Goal: Task Accomplishment & Management: Complete application form

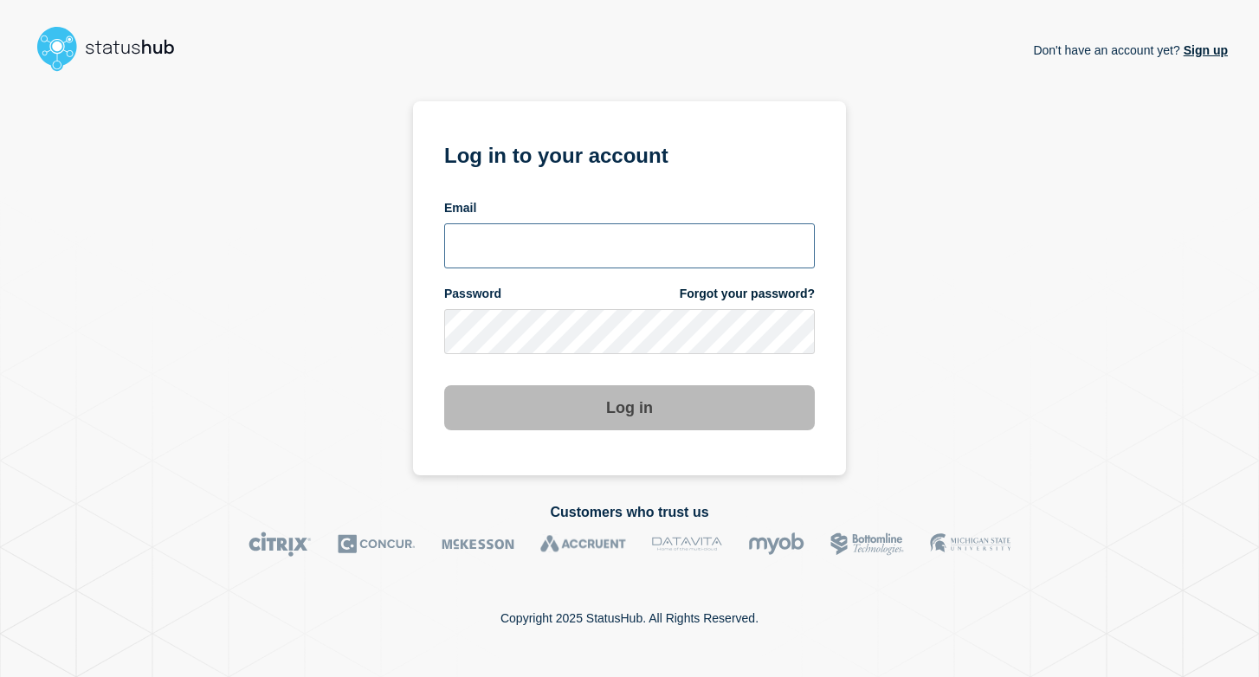
click at [655, 253] on input "email input" at bounding box center [629, 245] width 371 height 45
type input "[PERSON_NAME][EMAIL_ADDRESS][DOMAIN_NAME]"
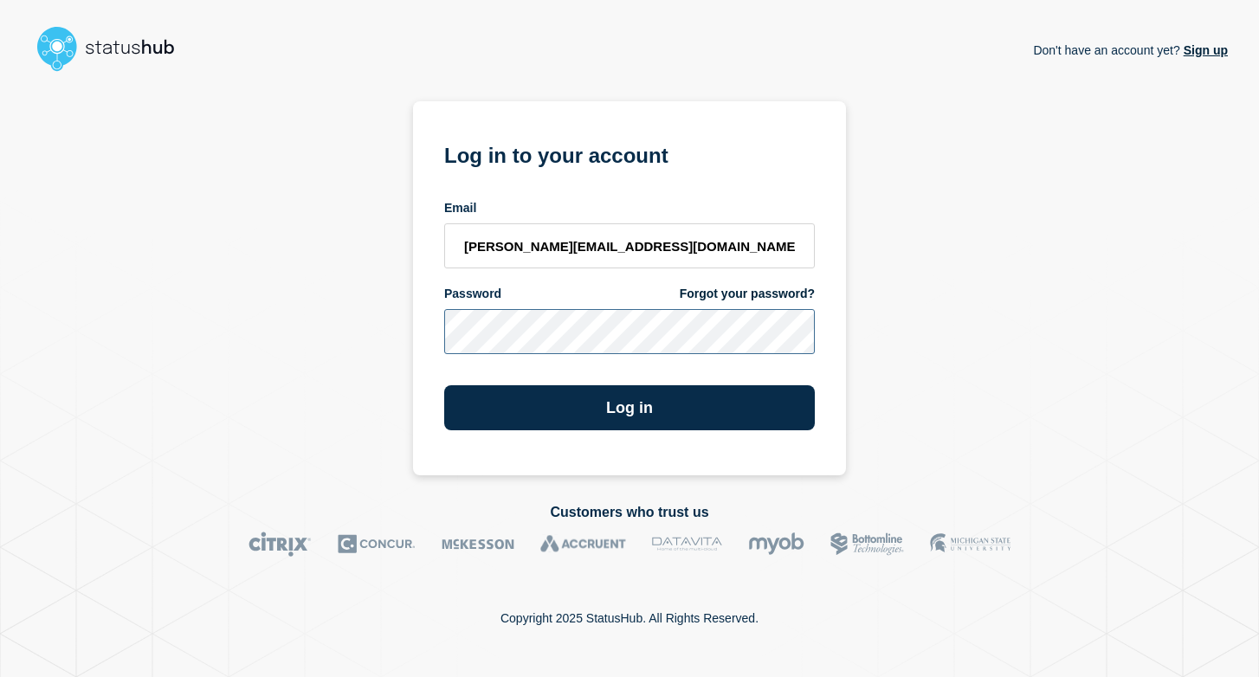
click at [444, 385] on button "Log in" at bounding box center [629, 407] width 371 height 45
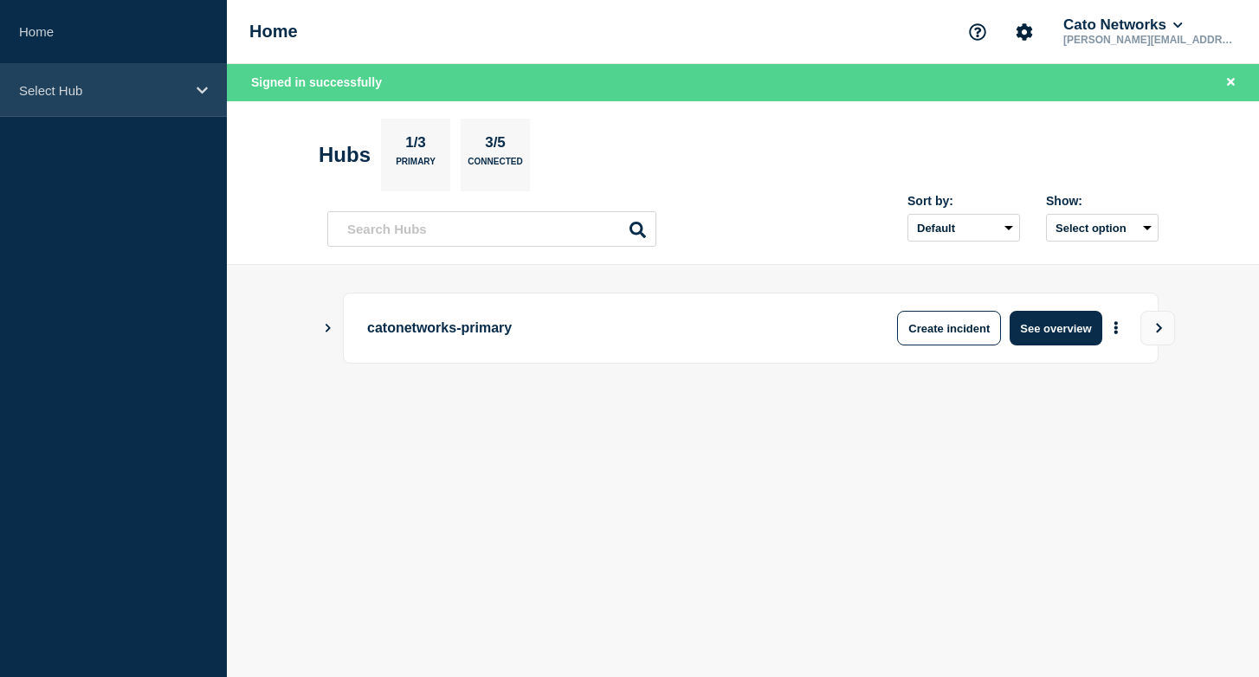
click at [180, 104] on div "Select Hub" at bounding box center [113, 90] width 227 height 53
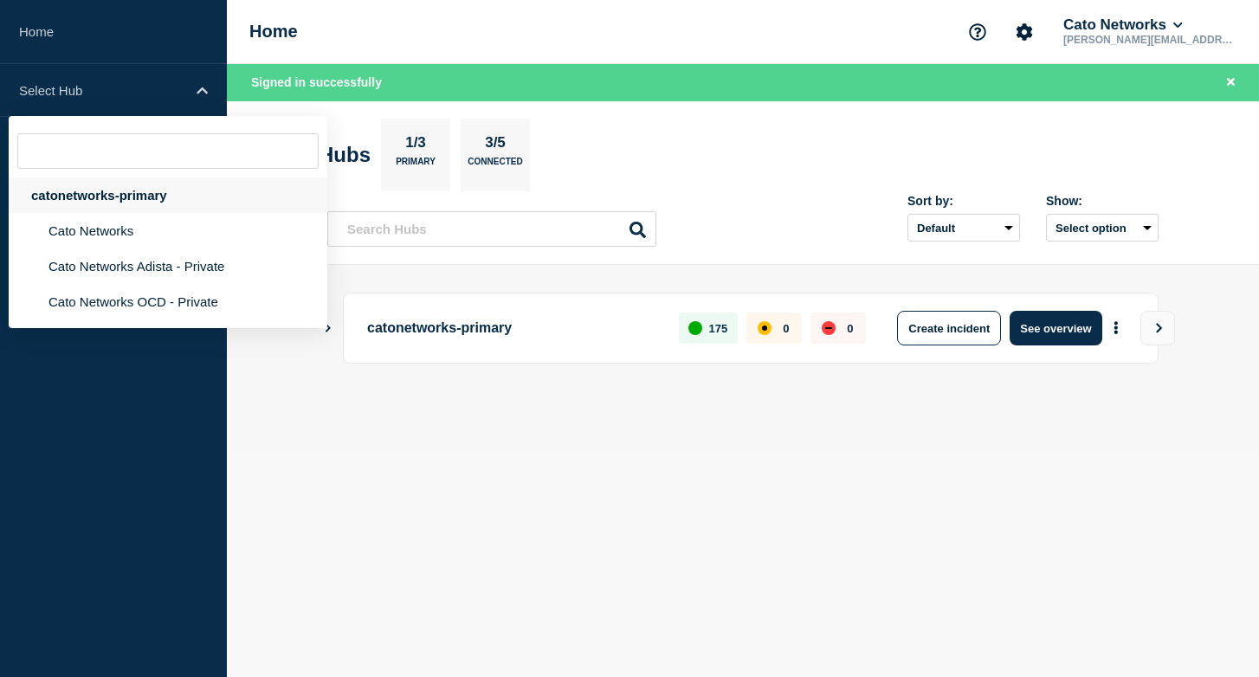
click at [148, 190] on div "catonetworks-primary" at bounding box center [168, 194] width 319 height 35
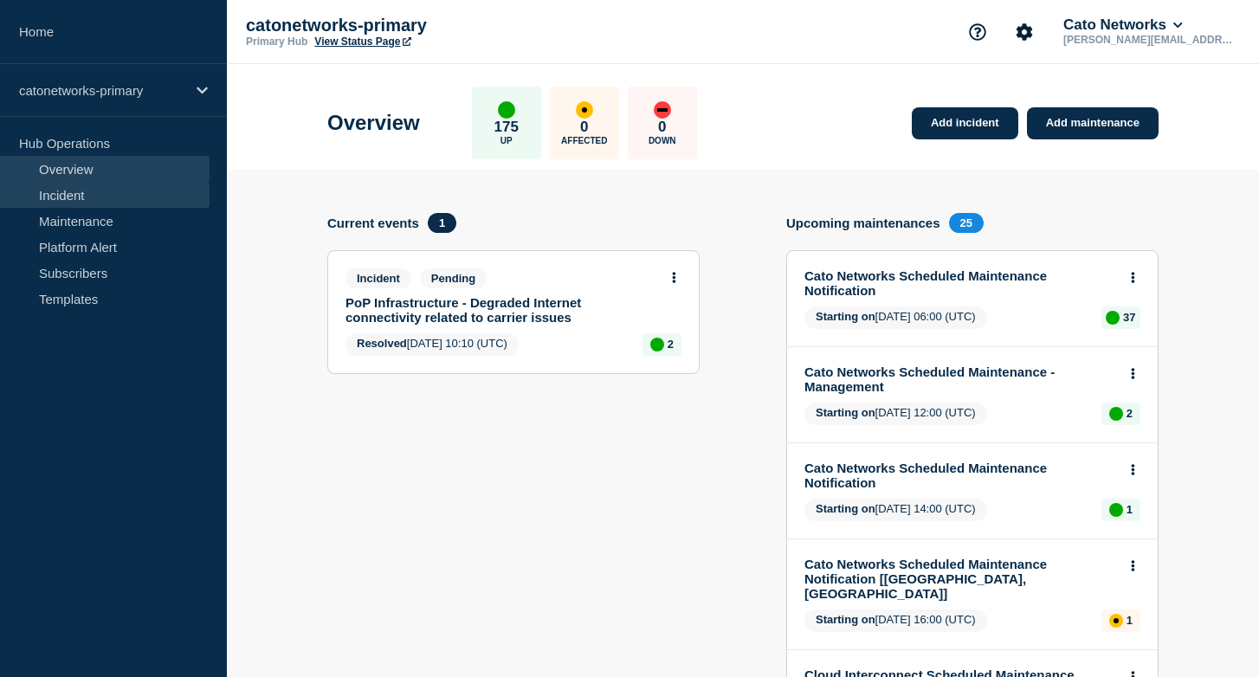
click at [121, 205] on link "Incident" at bounding box center [105, 195] width 210 height 26
click at [123, 200] on link "Incident" at bounding box center [105, 195] width 210 height 26
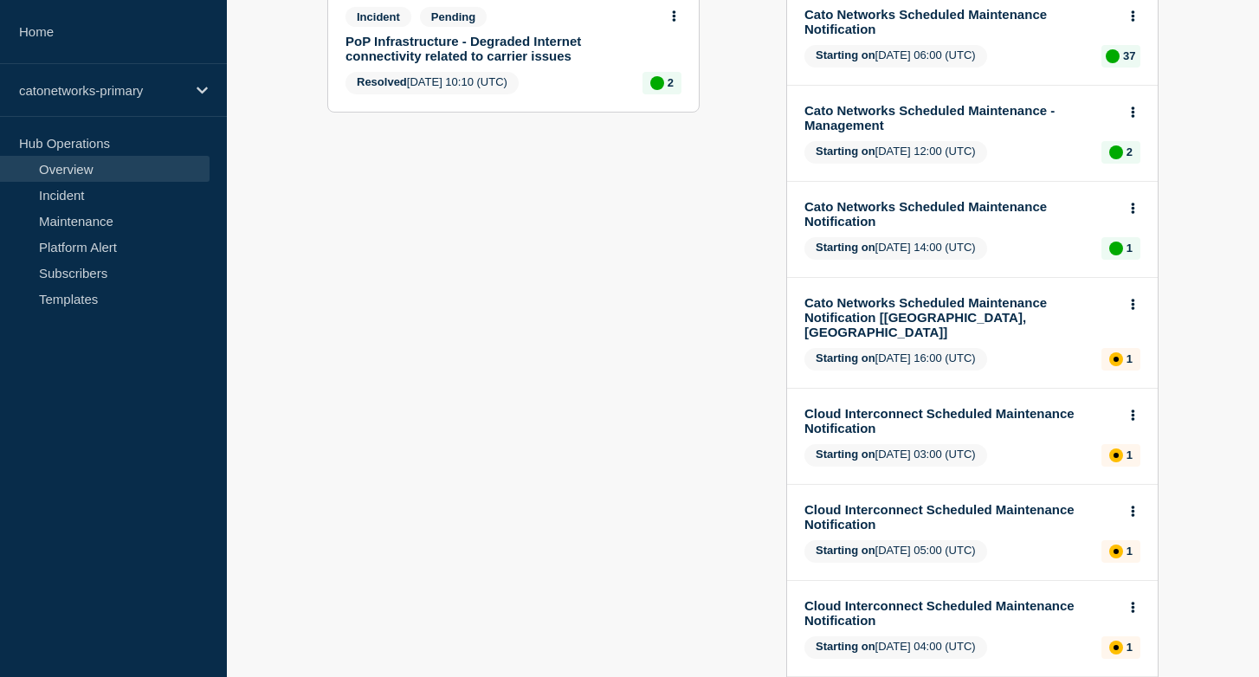
scroll to position [260, 0]
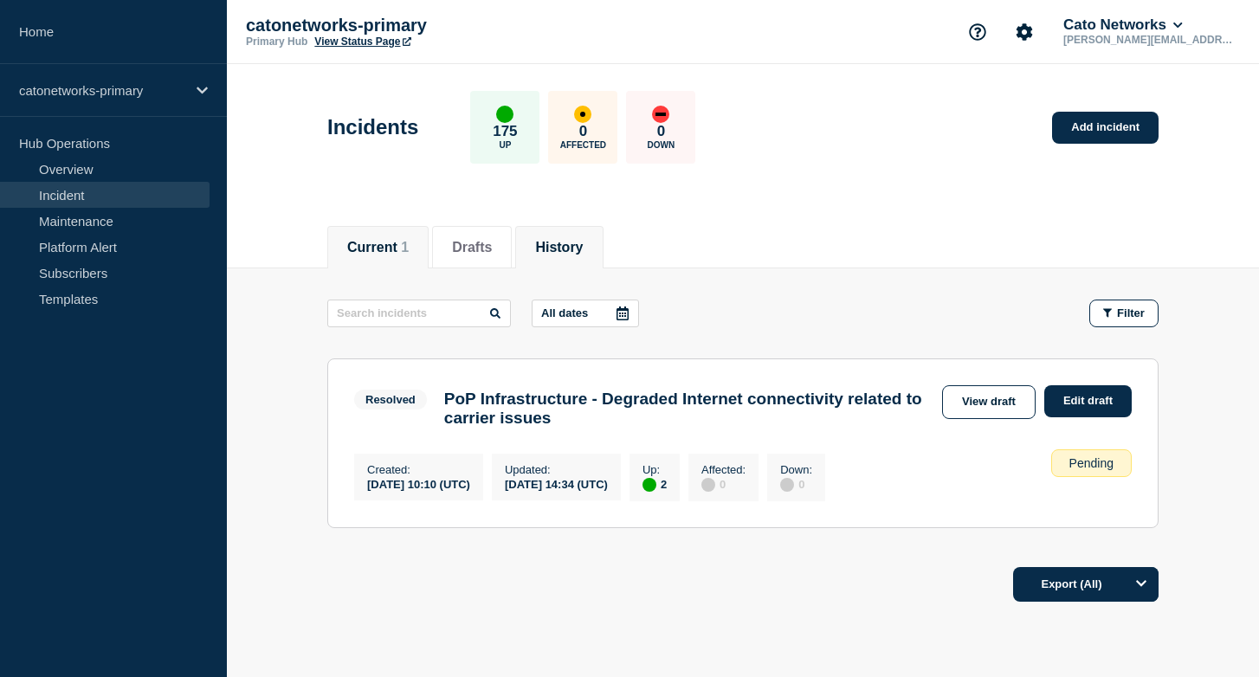
click at [570, 253] on button "History" at bounding box center [559, 248] width 48 height 16
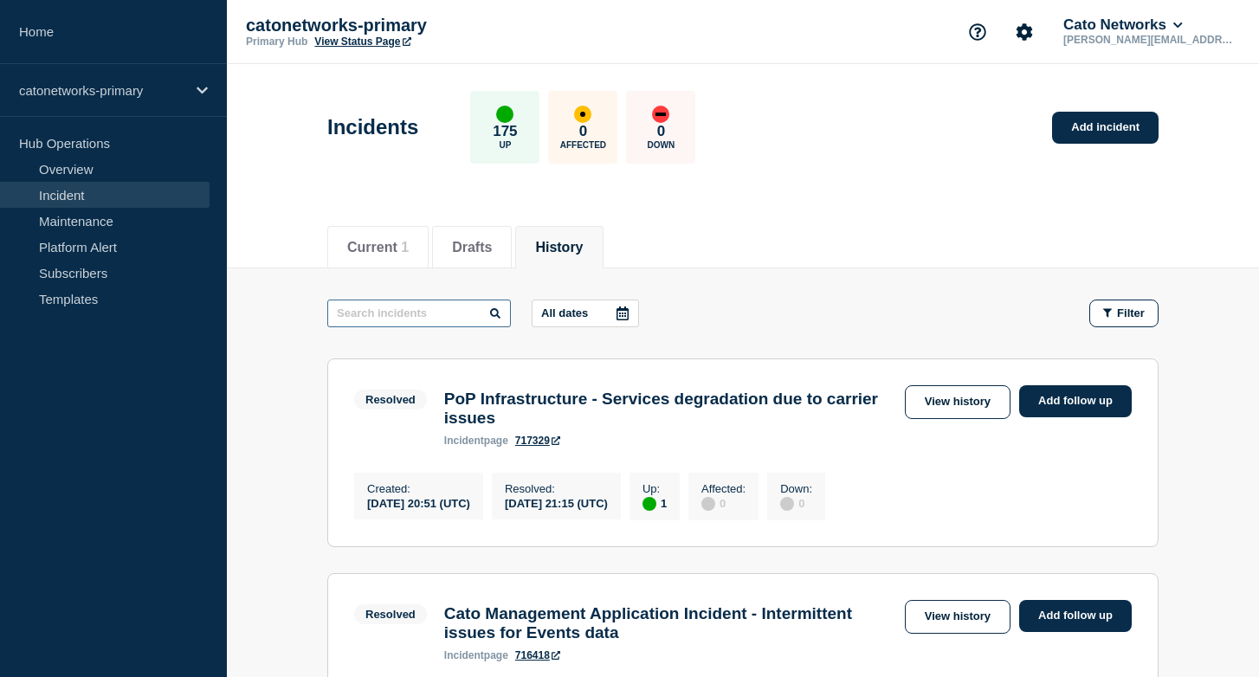
click at [444, 314] on input "text" at bounding box center [419, 314] width 184 height 28
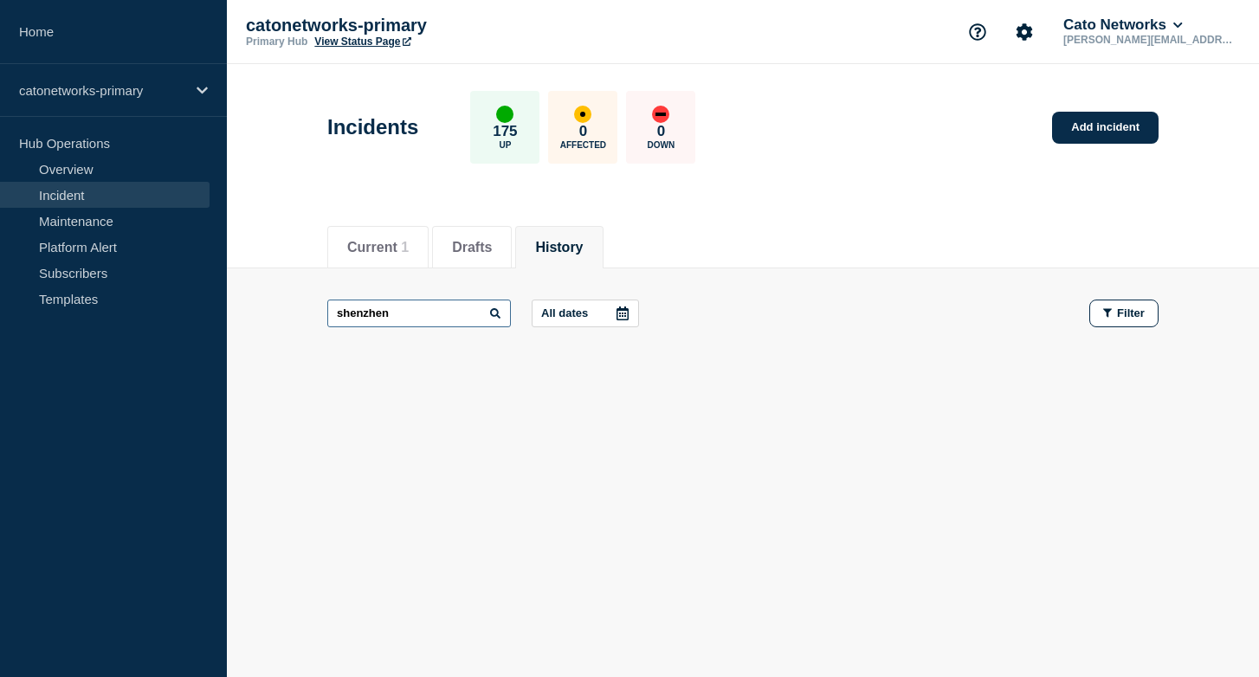
drag, startPoint x: 396, startPoint y: 316, endPoint x: 551, endPoint y: 301, distance: 155.7
click at [314, 309] on main "shenzhen All dates Filter" at bounding box center [743, 313] width 1032 height 90
paste input "PoP Infrastructure - WAN connectivity degradation issues"
type input "PoP Infrastructure - WAN connectivity degradation issues"
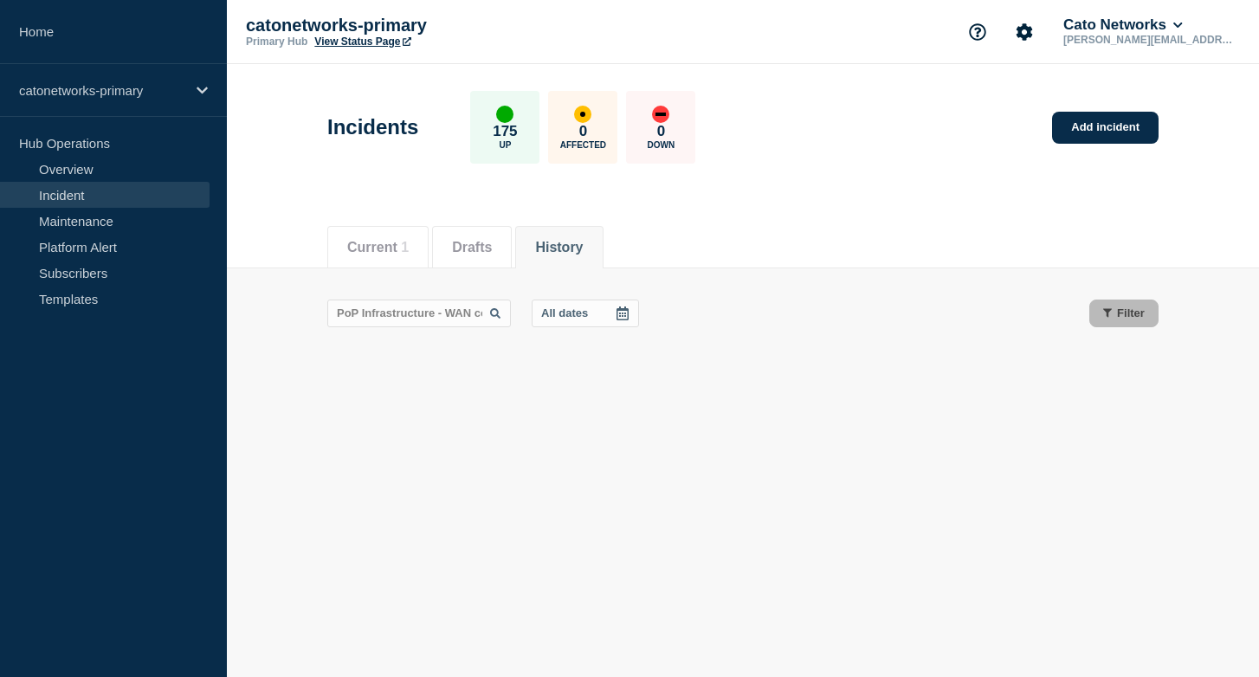
click at [802, 309] on div "PoP Infrastructure - WAN connectivity degradation issues All dates Filter" at bounding box center [742, 314] width 831 height 28
click at [930, 328] on div "PoP Infrastructure - WAN connectivity degradation issues All dates Filter" at bounding box center [742, 329] width 831 height 59
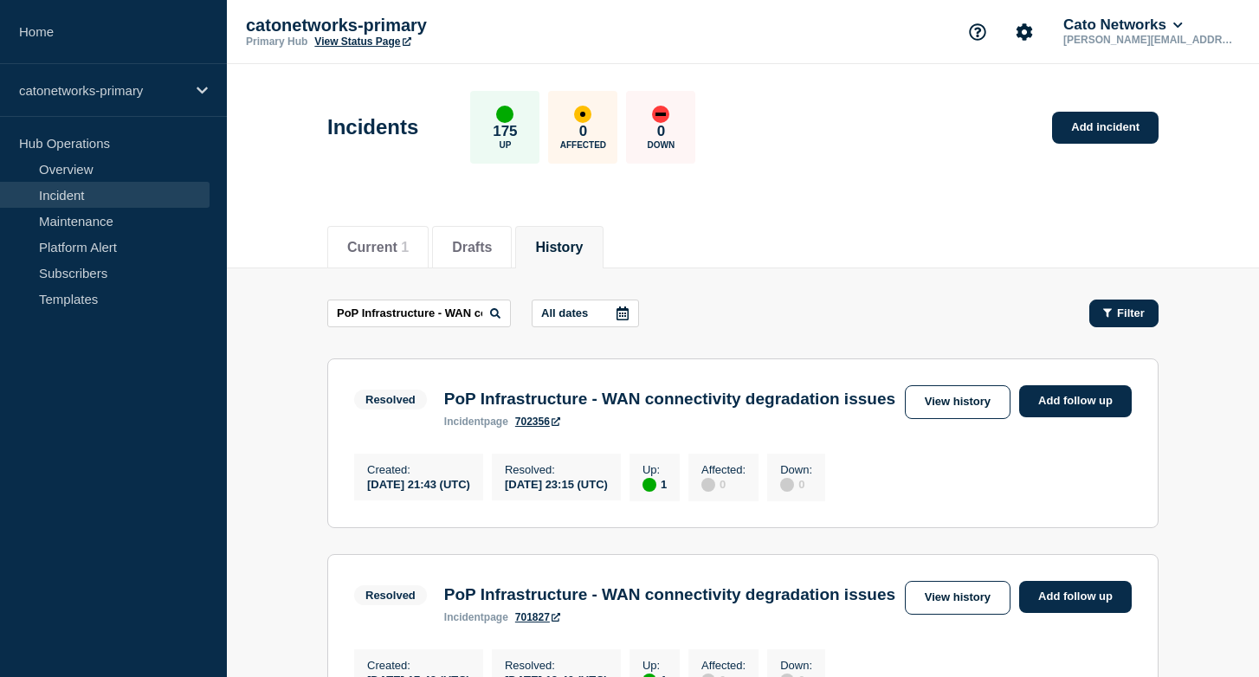
click at [1115, 310] on div "Filter" at bounding box center [1124, 313] width 42 height 13
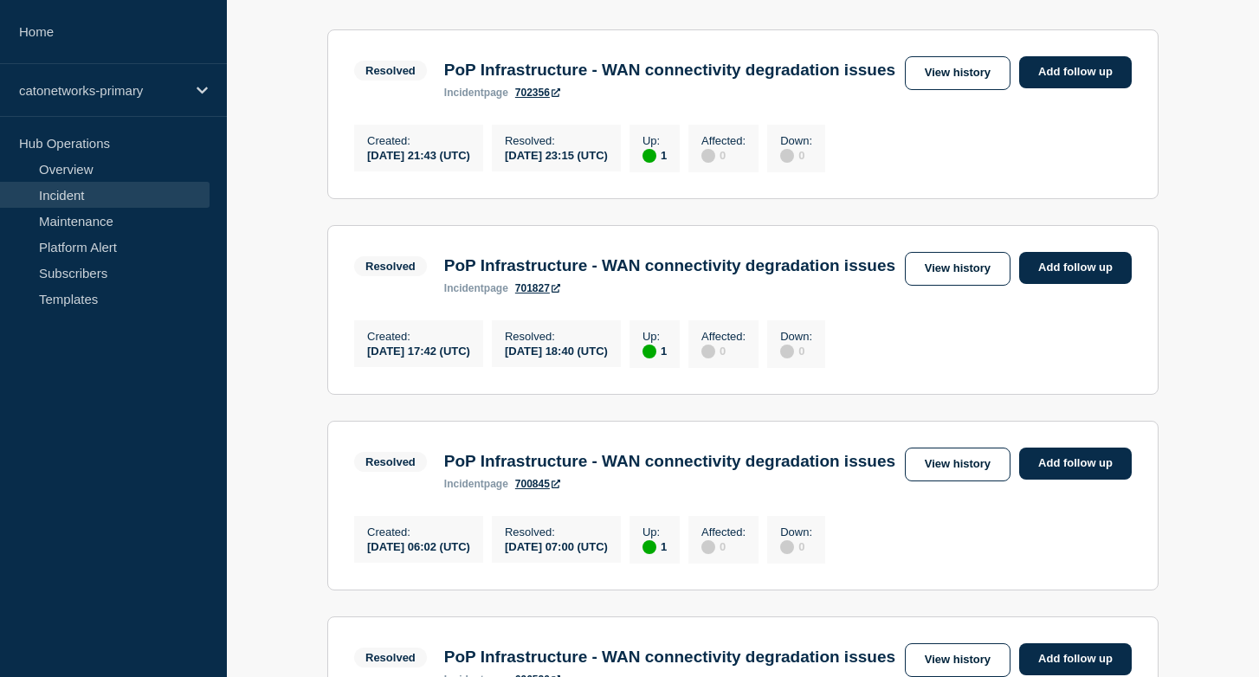
scroll to position [561, 0]
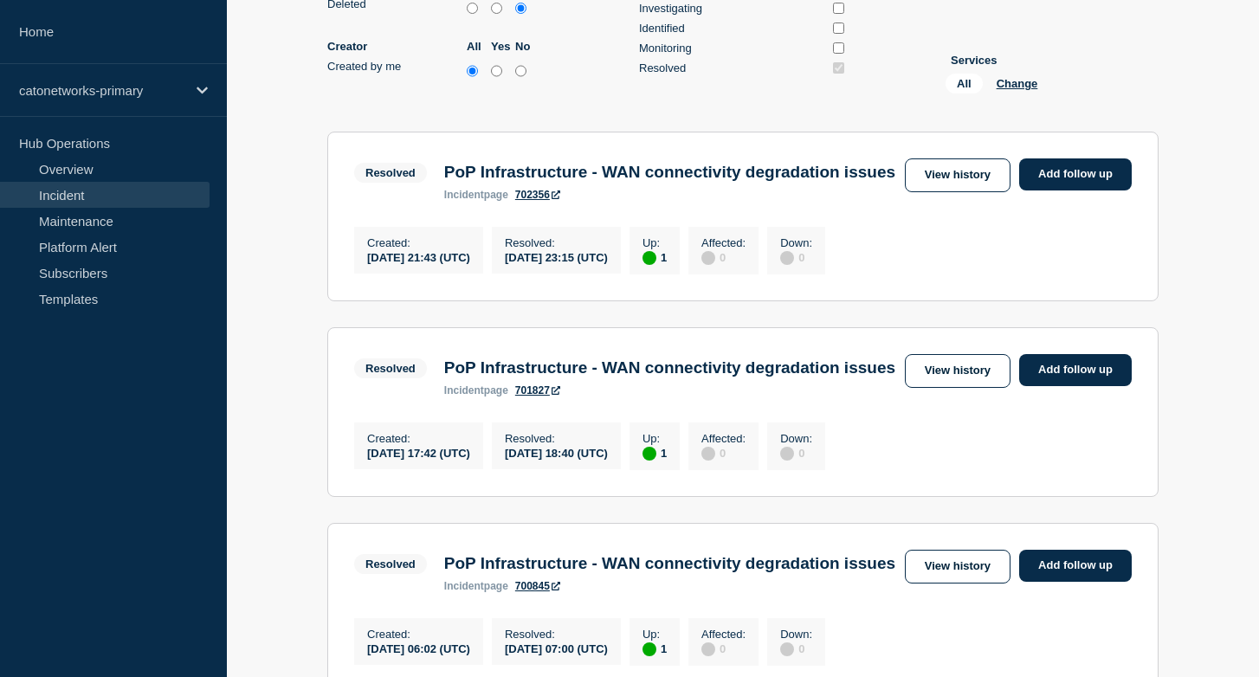
scroll to position [451, 0]
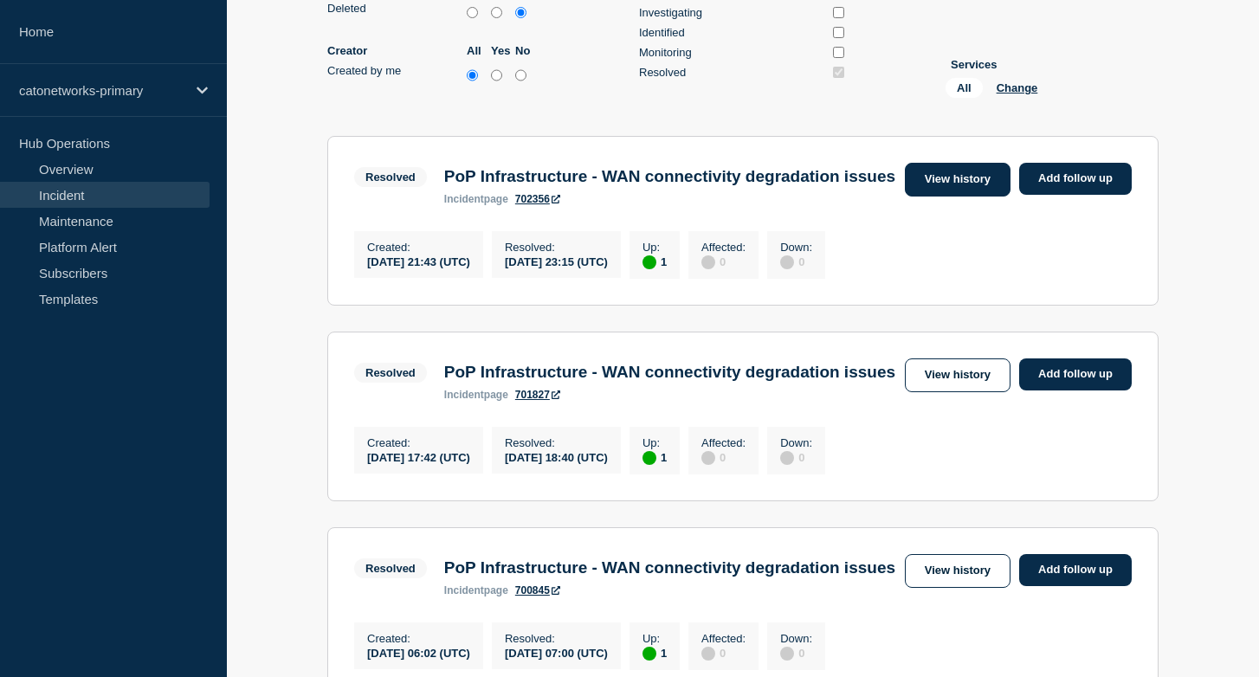
click at [984, 197] on link "View history" at bounding box center [958, 180] width 106 height 34
click at [974, 197] on link "View history" at bounding box center [958, 180] width 106 height 34
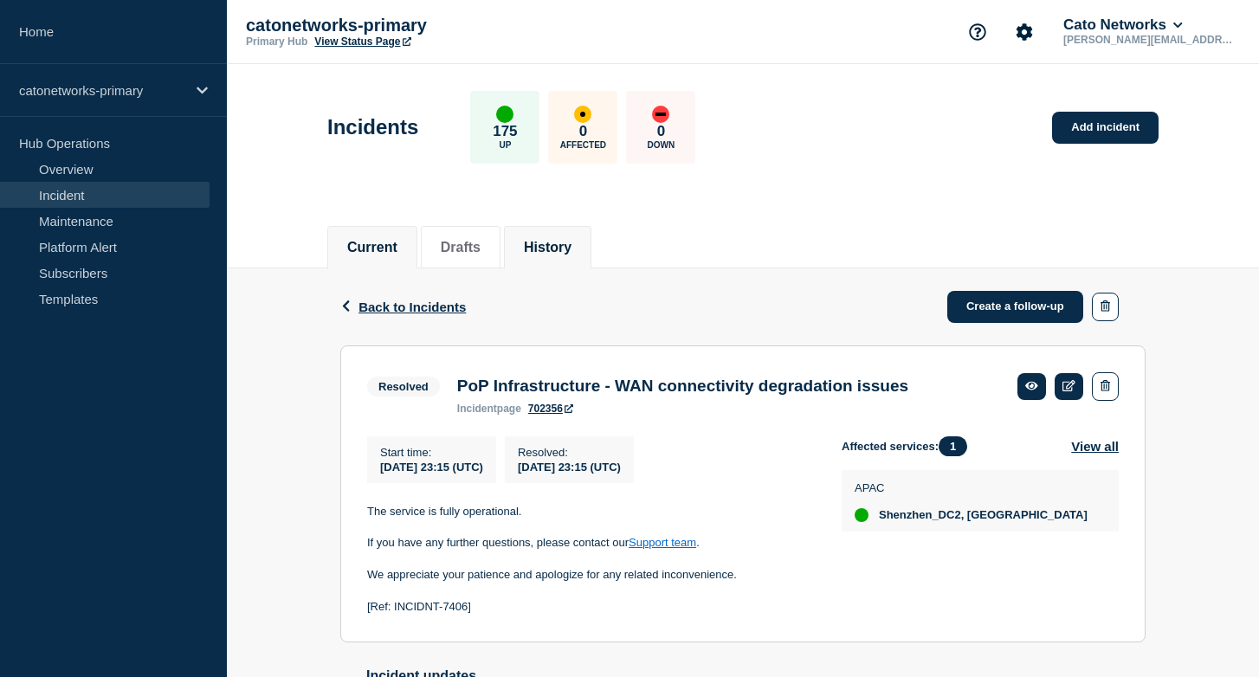
click at [368, 243] on button "Current" at bounding box center [372, 248] width 50 height 16
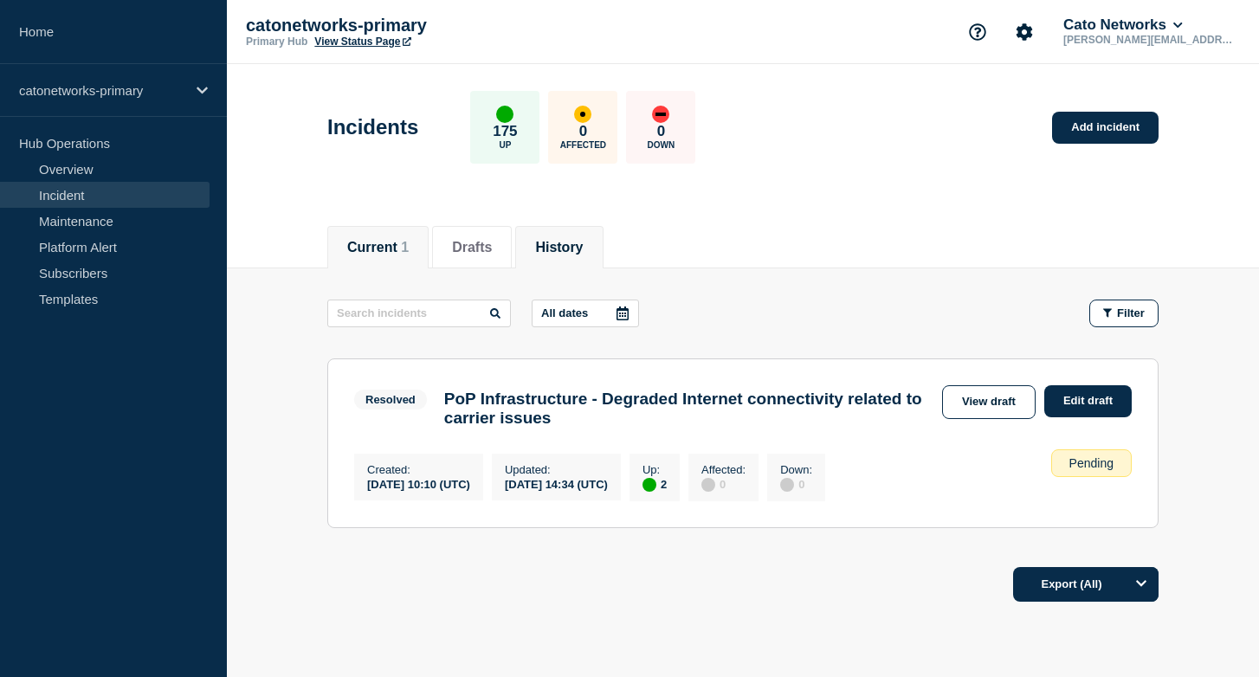
click at [567, 255] on li "History" at bounding box center [558, 247] width 87 height 42
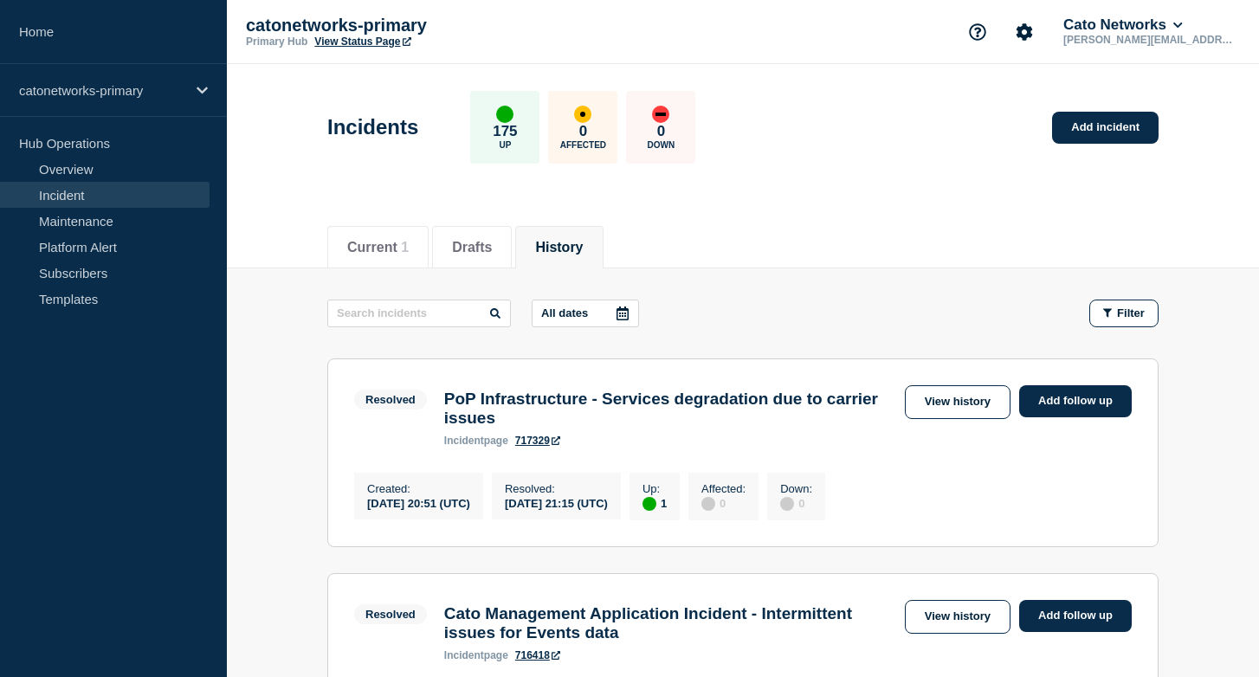
click at [574, 248] on button "History" at bounding box center [559, 248] width 48 height 16
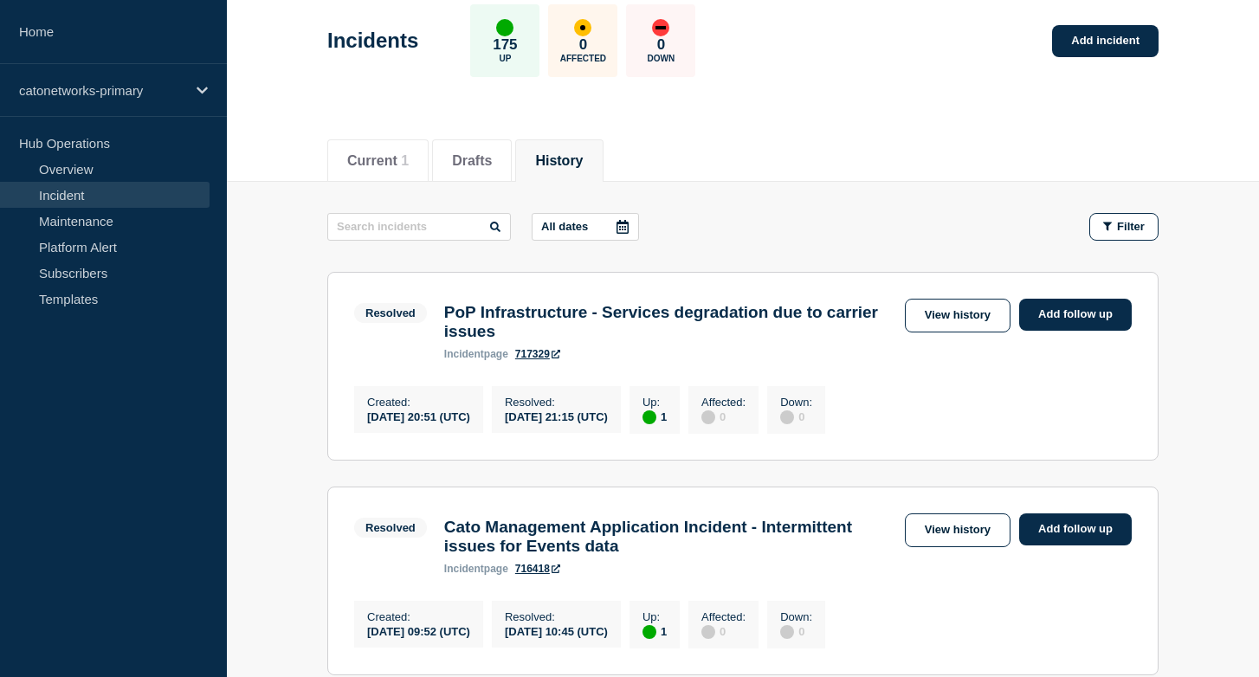
scroll to position [83, 0]
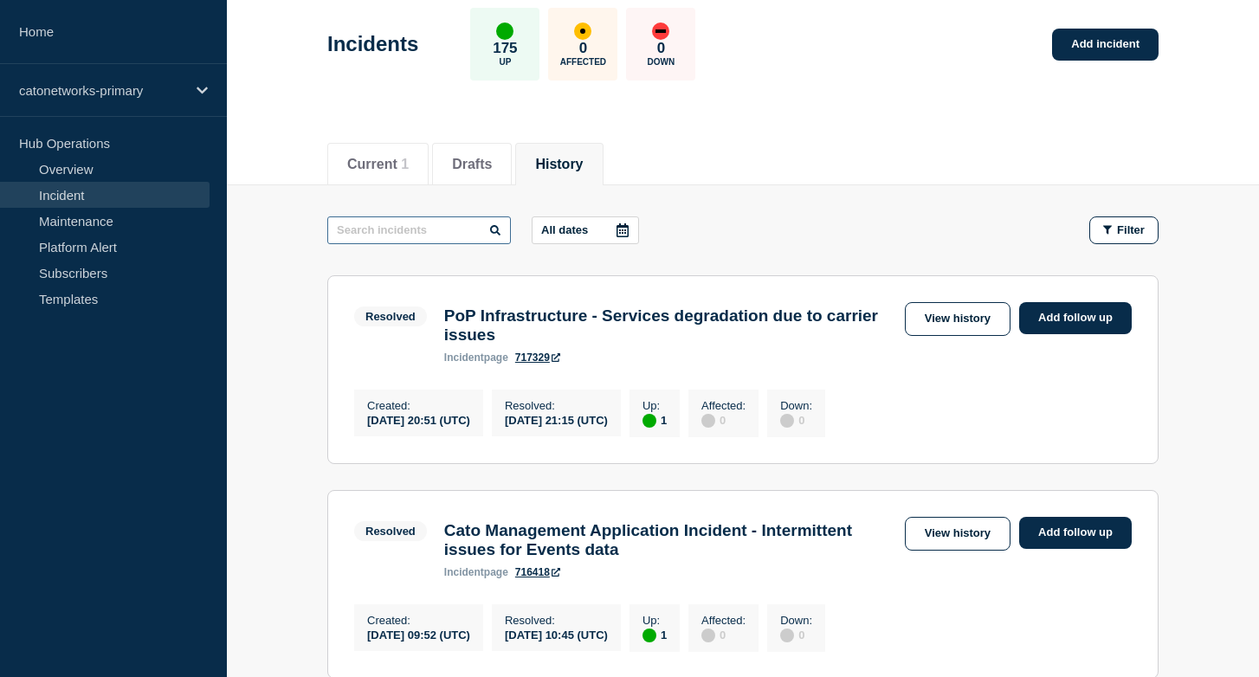
click at [446, 236] on input "text" at bounding box center [419, 230] width 184 height 28
paste input "702356"
type input "702356"
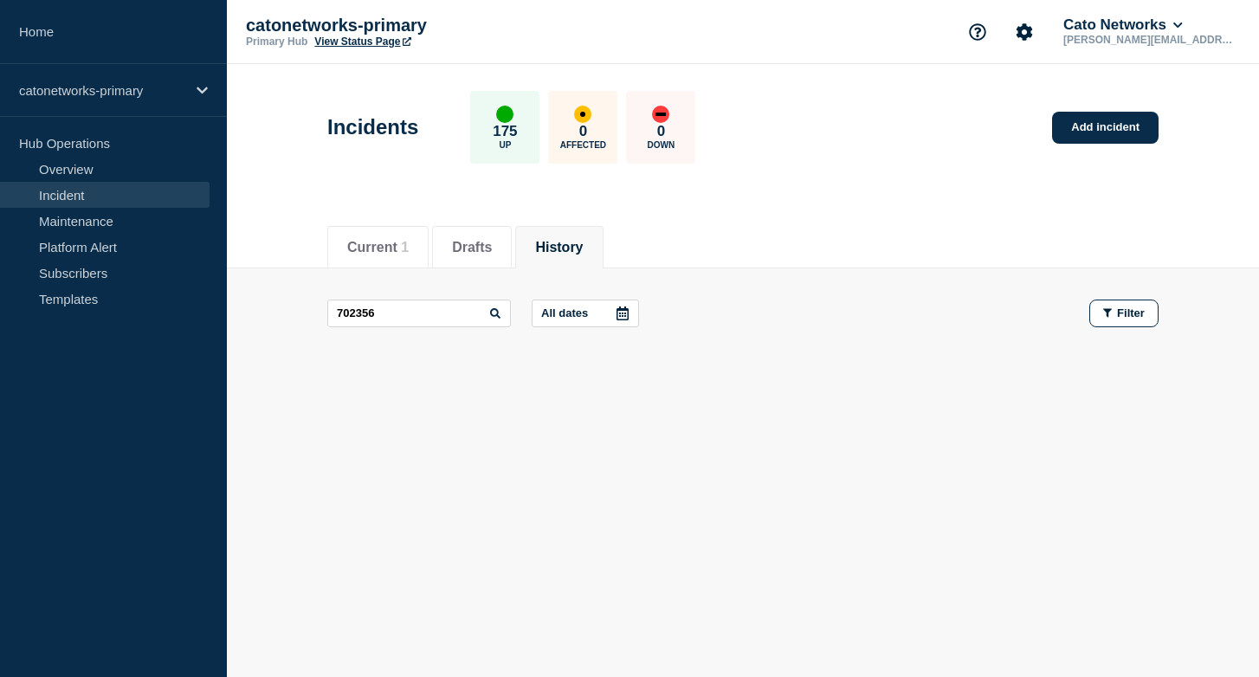
click at [699, 291] on main "702356 All dates Filter" at bounding box center [743, 313] width 1032 height 90
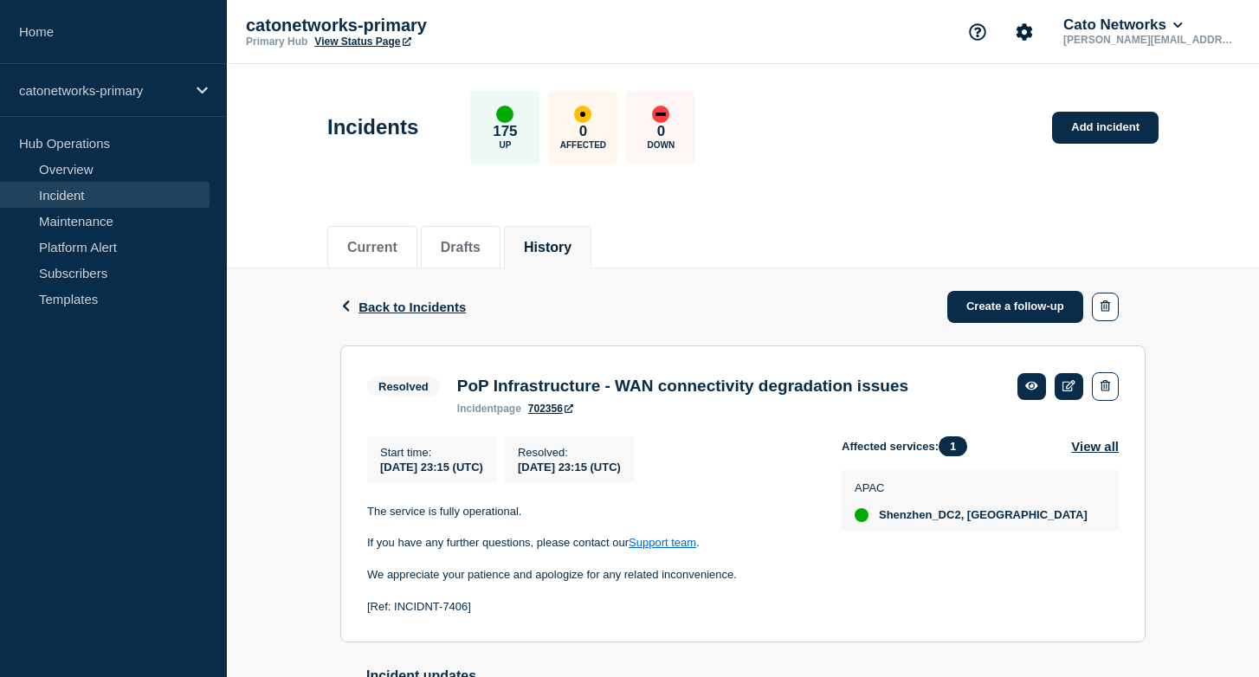
click at [558, 240] on button "History" at bounding box center [548, 248] width 48 height 16
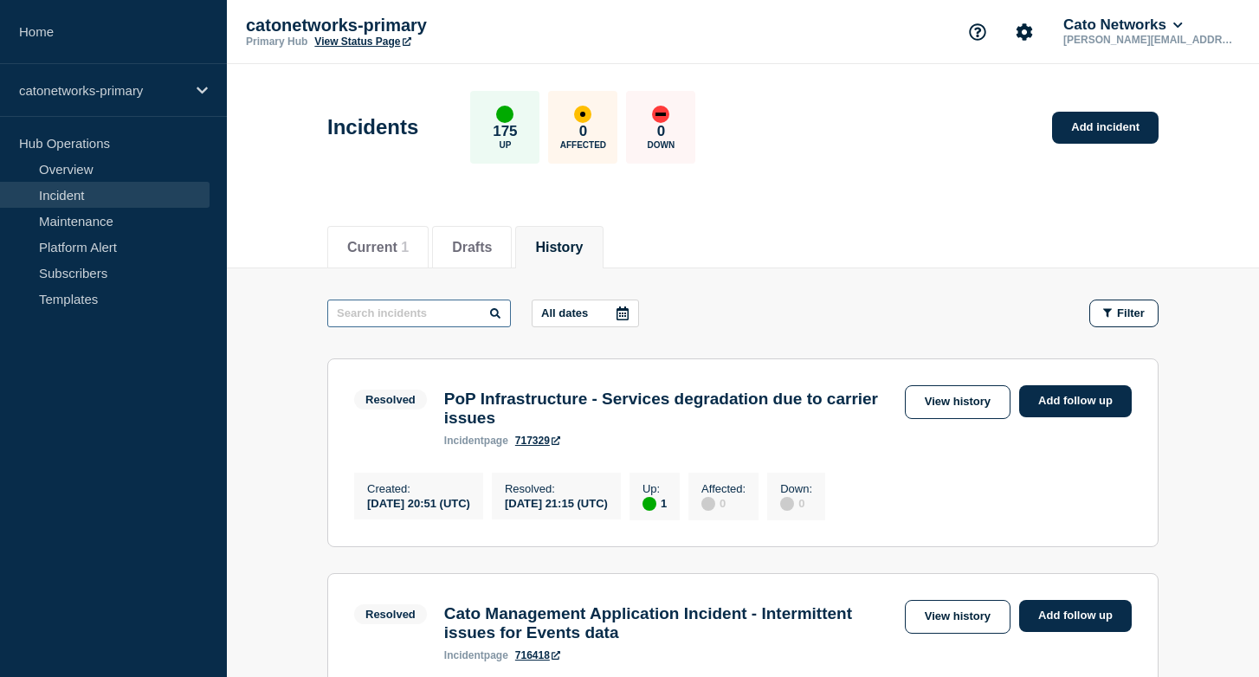
click at [461, 320] on input "text" at bounding box center [419, 314] width 184 height 28
click at [445, 313] on input "text" at bounding box center [419, 314] width 184 height 28
paste input "PoP Infrastructure - WAN connectivity degradation issues"
type input "PoP Infrastructure - WAN connectivity degradation issues"
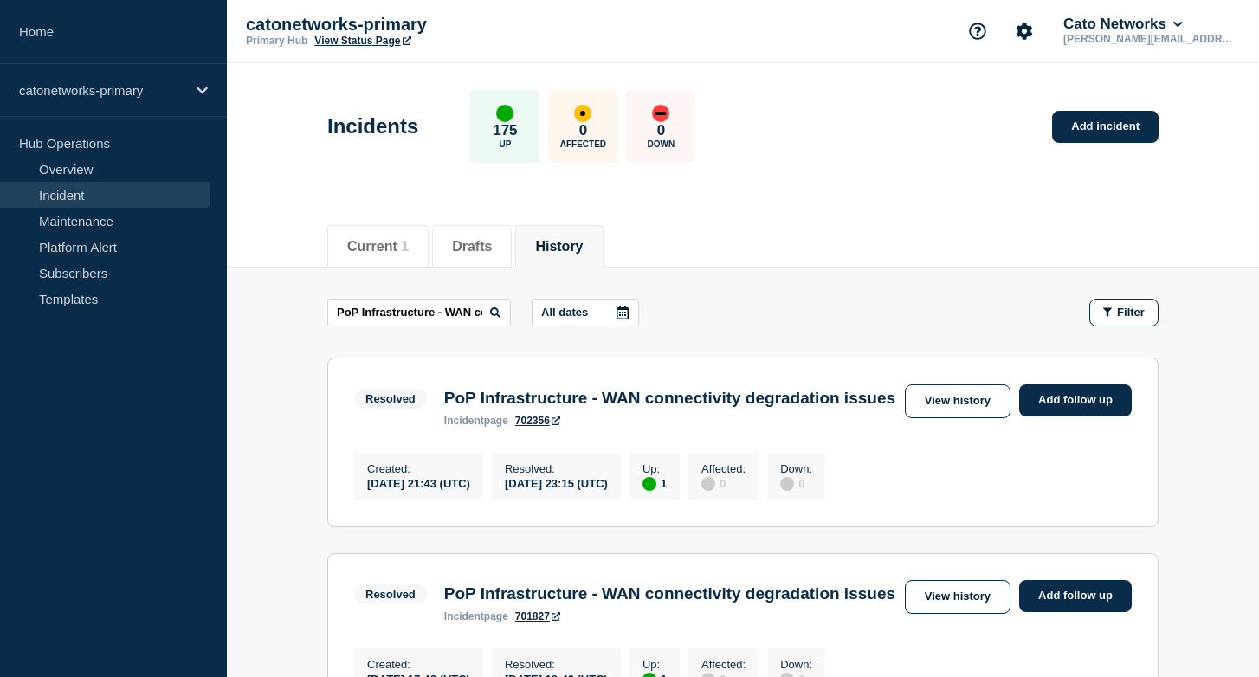
click at [544, 424] on link "702356" at bounding box center [537, 421] width 45 height 12
click at [1078, 132] on link "Add incident" at bounding box center [1105, 128] width 106 height 32
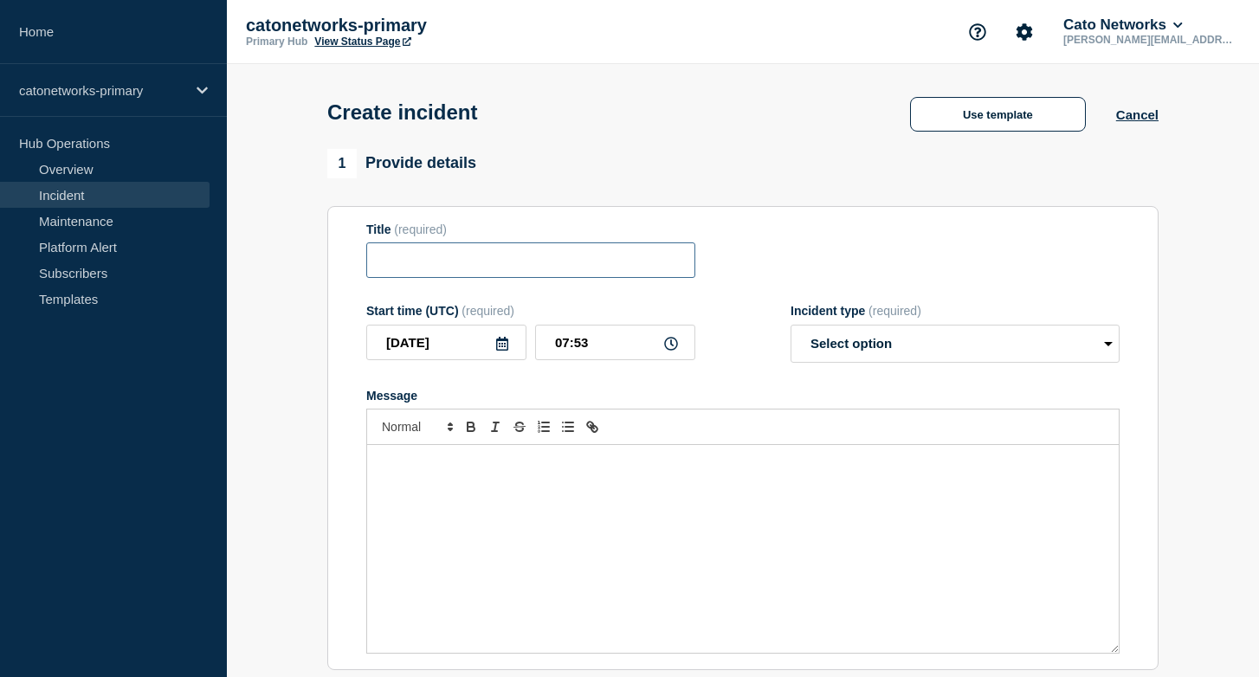
click at [484, 268] on input "Title" at bounding box center [530, 259] width 329 height 35
click at [964, 125] on button "Use template" at bounding box center [998, 114] width 176 height 35
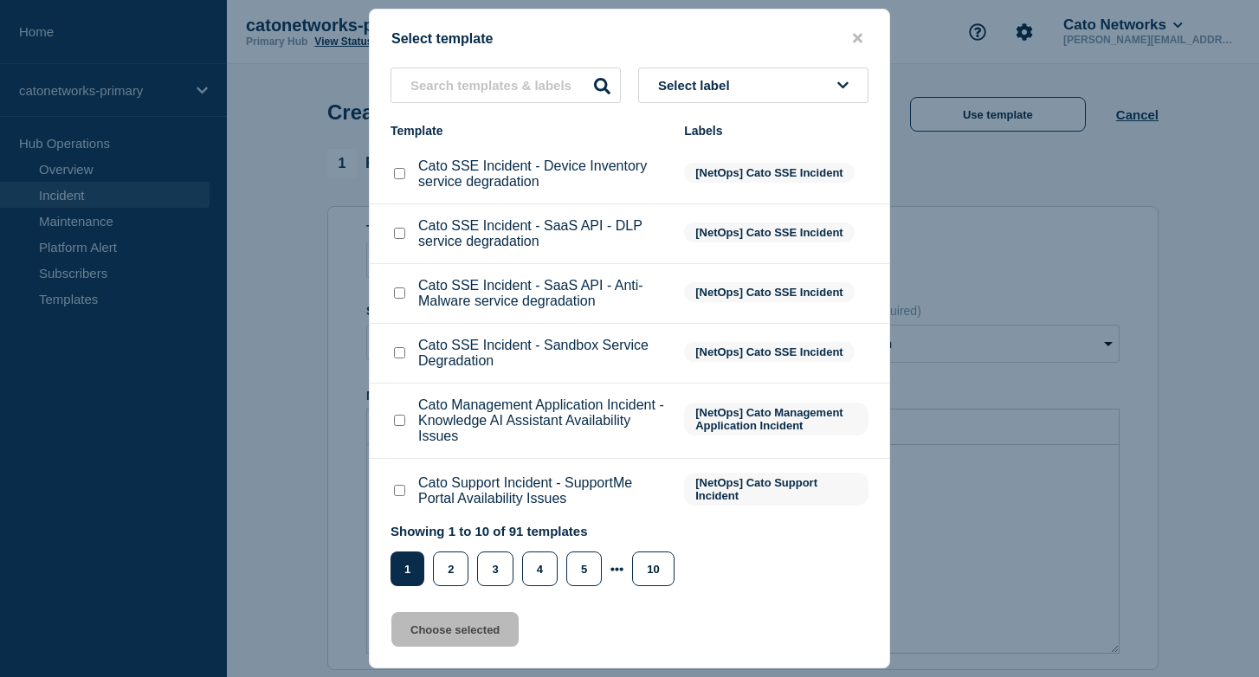
click at [498, 309] on p "Cato SSE Incident - SaaS API - Anti-Malware service degradation" at bounding box center [542, 293] width 248 height 31
click at [482, 92] on input "text" at bounding box center [505, 85] width 230 height 35
paste input "PoP Infrastructure - WAN connectivity degradation issues"
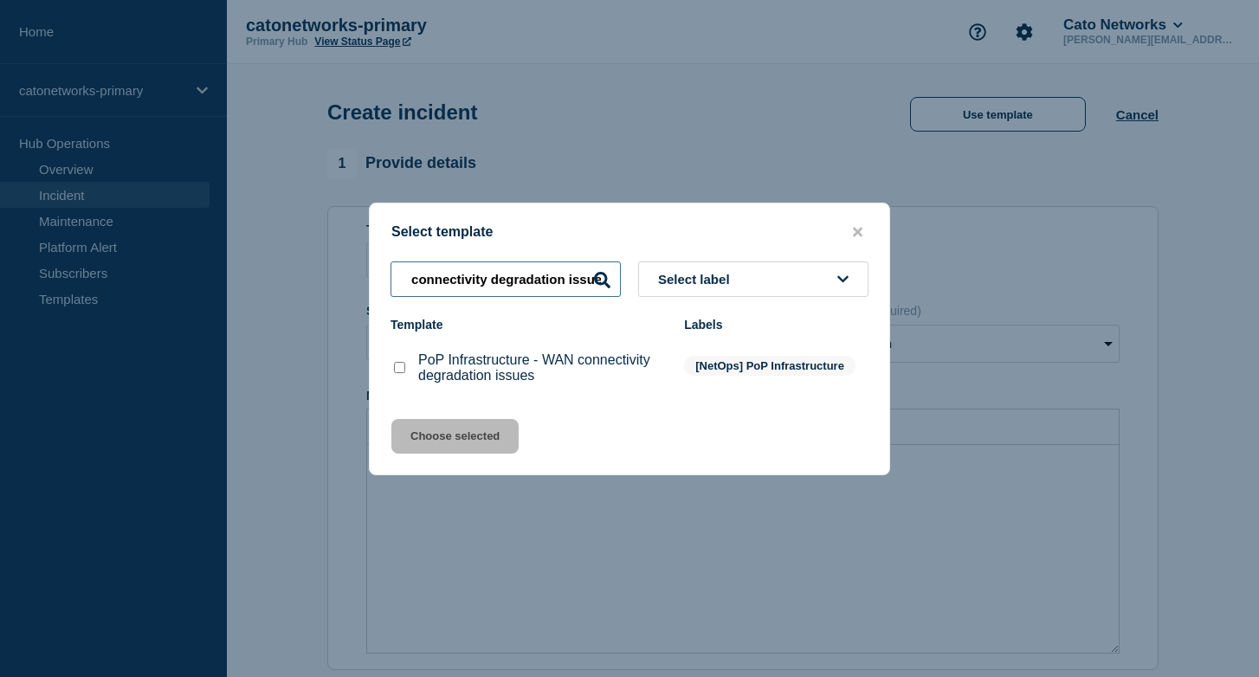
type input "PoP Infrastructure - WAN connectivity degradation issues"
drag, startPoint x: 402, startPoint y: 369, endPoint x: 423, endPoint y: 378, distance: 23.6
click at [402, 369] on input "PoP Infrastructure - WAN connectivity degradation issues checkbox" at bounding box center [399, 367] width 11 height 11
checkbox input "true"
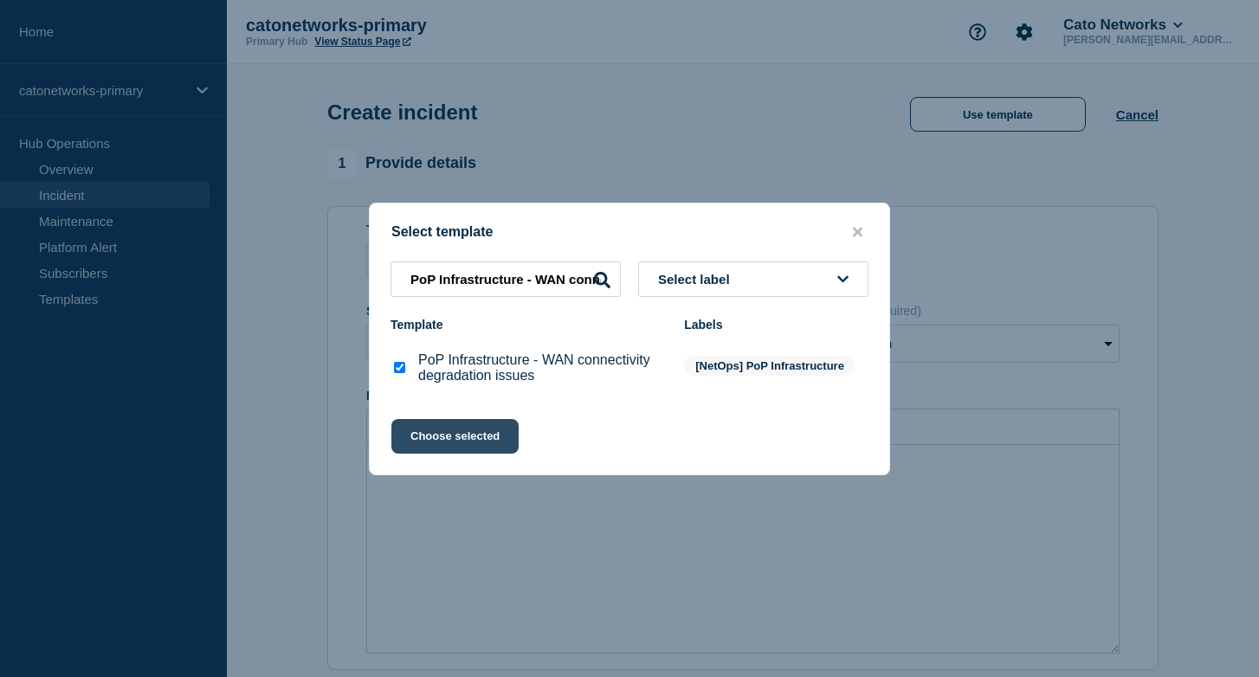
click at [446, 436] on button "Choose selected" at bounding box center [454, 436] width 127 height 35
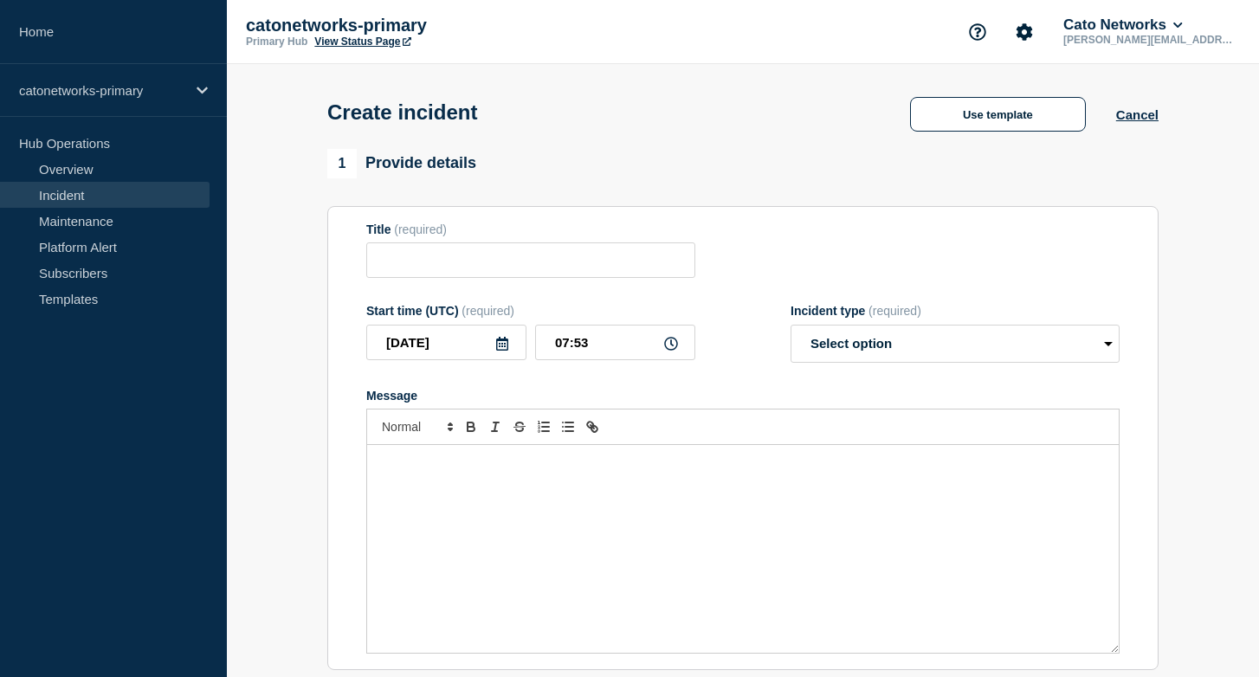
type input "PoP Infrastructure - WAN connectivity degradation issues"
select select "investigating"
radio input "false"
radio input "true"
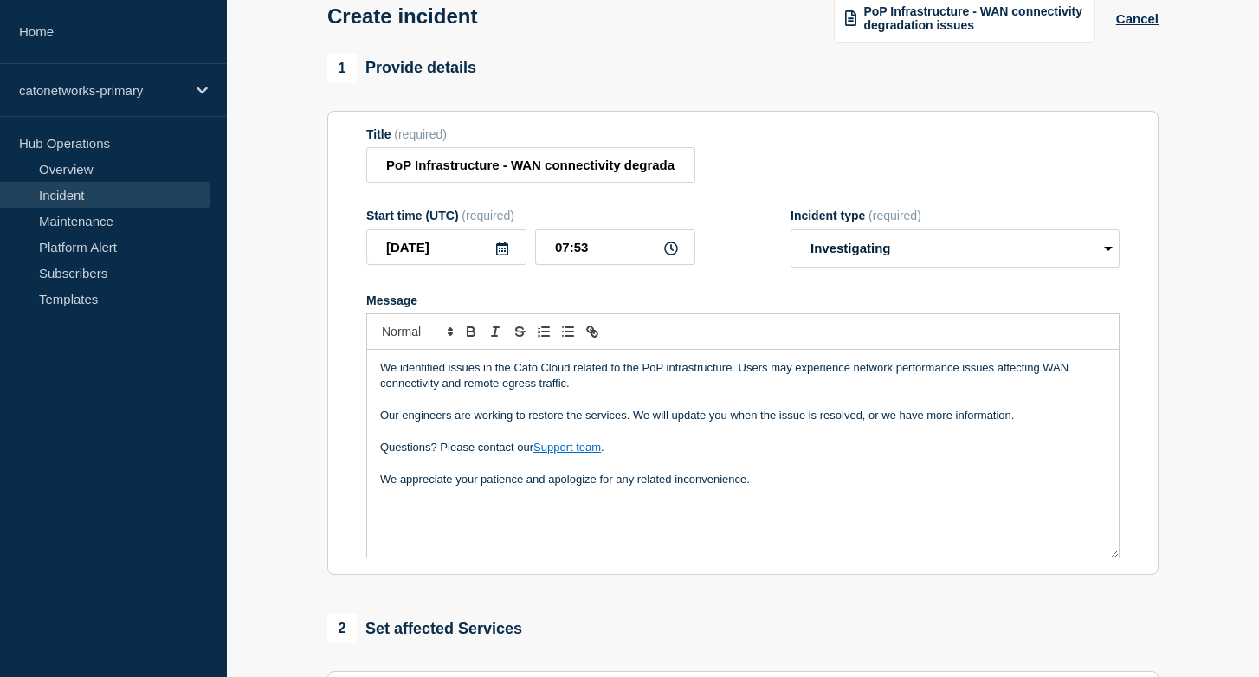
scroll to position [112, 0]
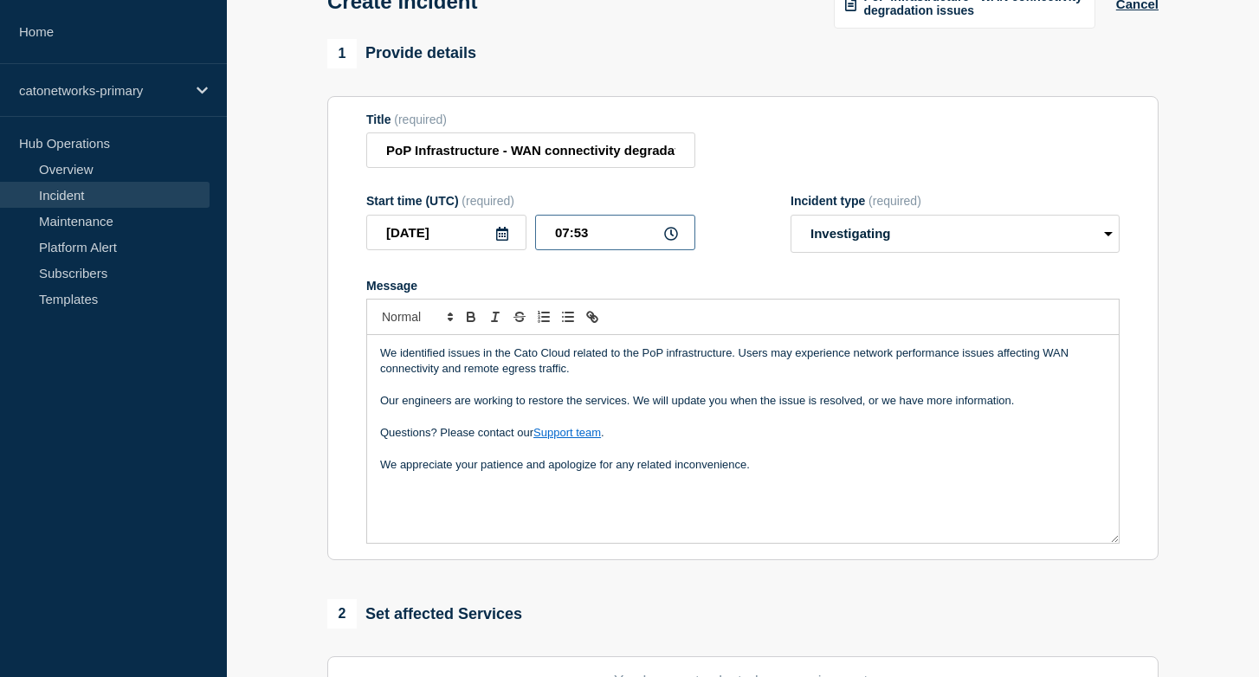
drag, startPoint x: 596, startPoint y: 242, endPoint x: 607, endPoint y: 243, distance: 11.3
click at [597, 242] on input "07:53" at bounding box center [615, 232] width 160 height 35
type input "07:20"
click at [732, 231] on div "Start time (UTC) (required) 2025-09-19 07:20 Incident type (required) Select op…" at bounding box center [742, 223] width 753 height 59
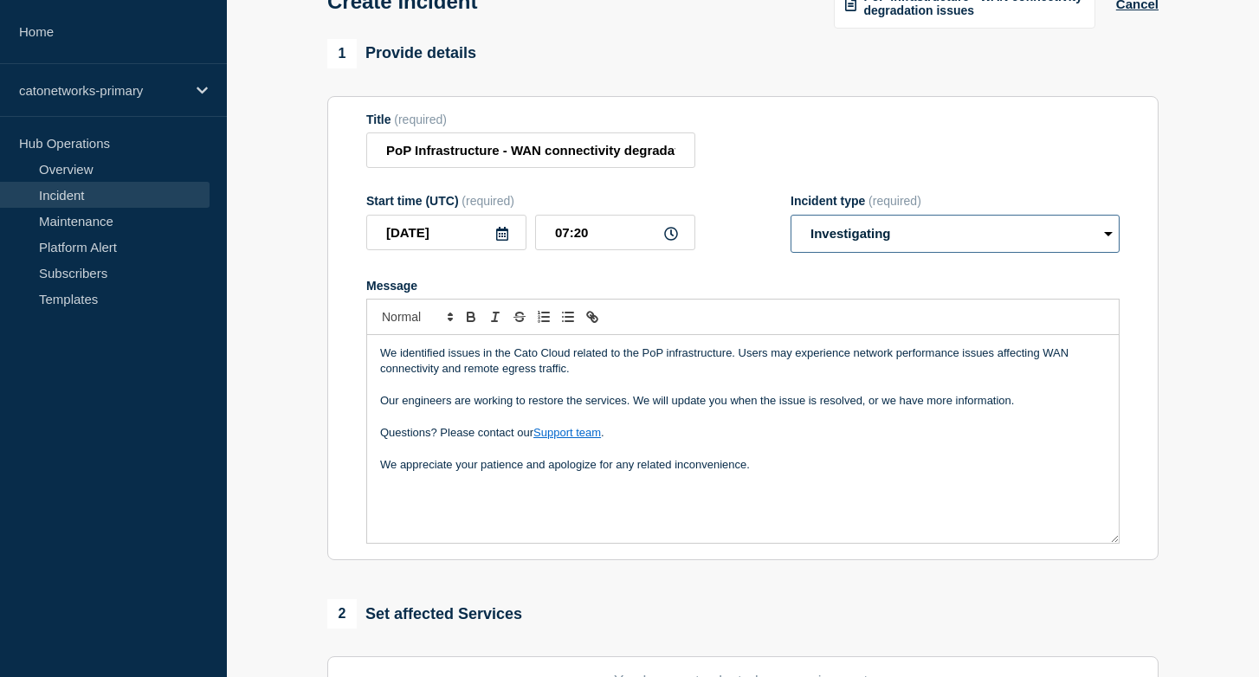
click at [869, 230] on select "Select option Investigating Identified Monitoring" at bounding box center [955, 234] width 329 height 38
select select "identified"
click at [791, 227] on select "Select option Investigating Identified Monitoring" at bounding box center [955, 234] width 329 height 38
click at [737, 291] on div "Message" at bounding box center [742, 286] width 753 height 14
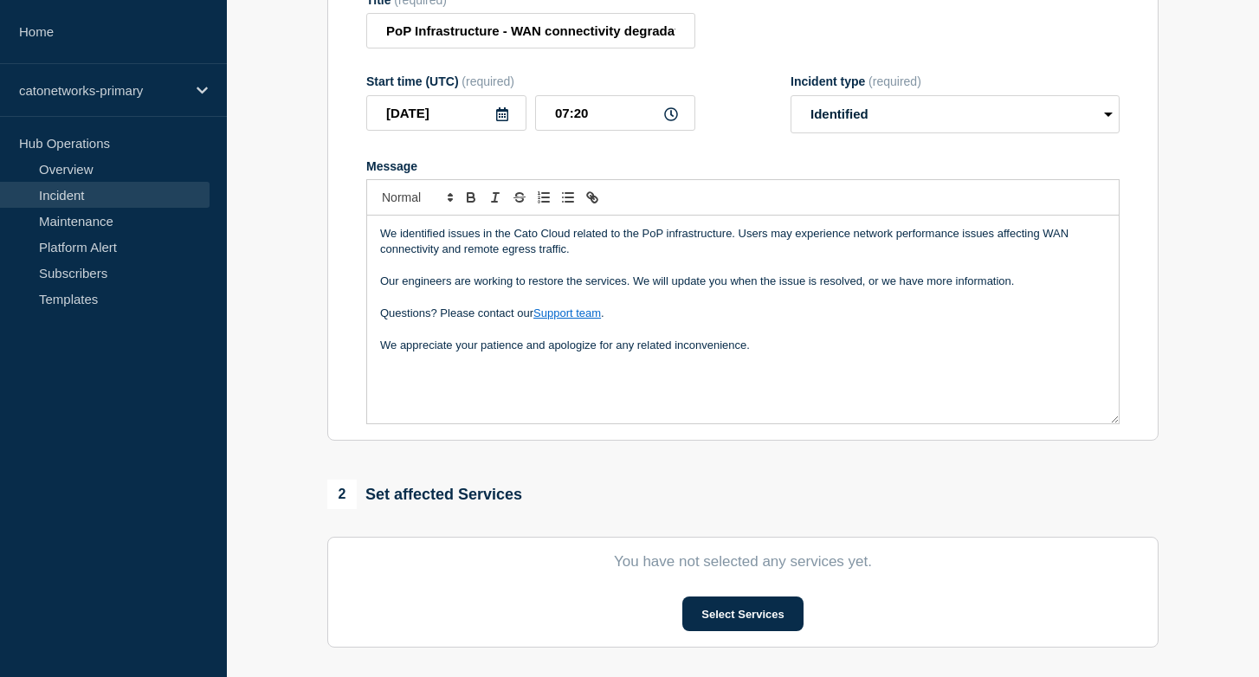
scroll to position [279, 0]
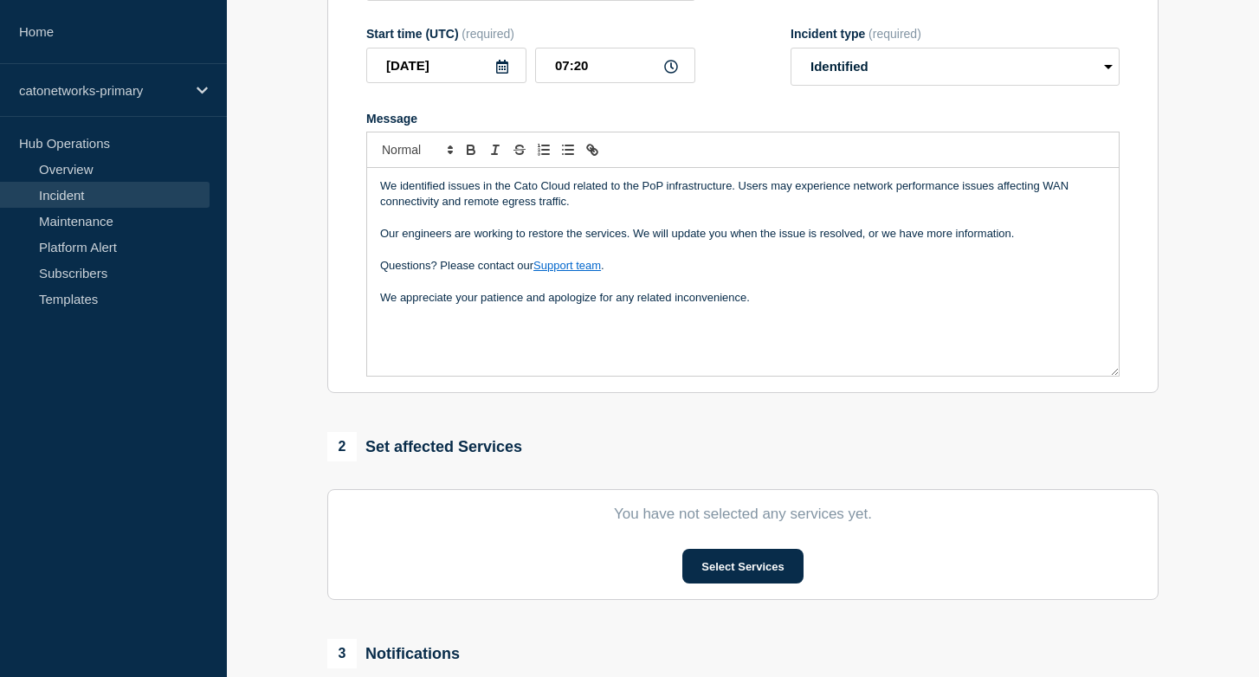
click at [789, 306] on p "We appreciate your patience and apologize for any related inconvenience." at bounding box center [743, 298] width 726 height 16
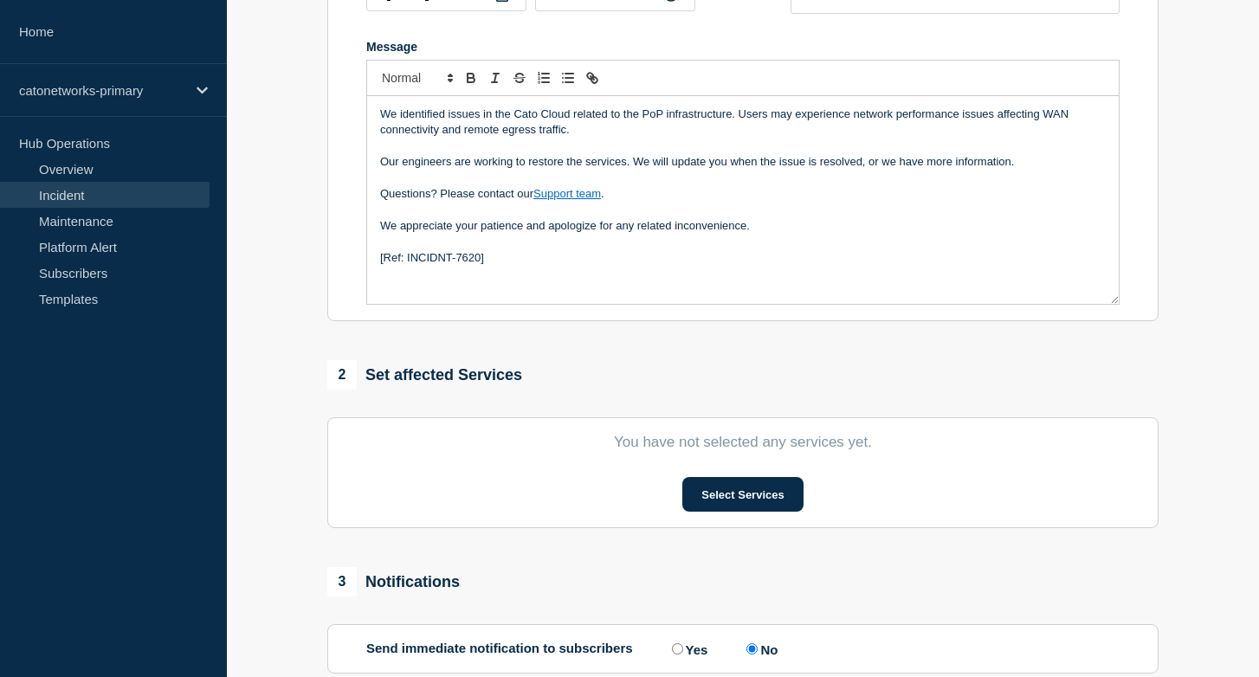
scroll to position [371, 0]
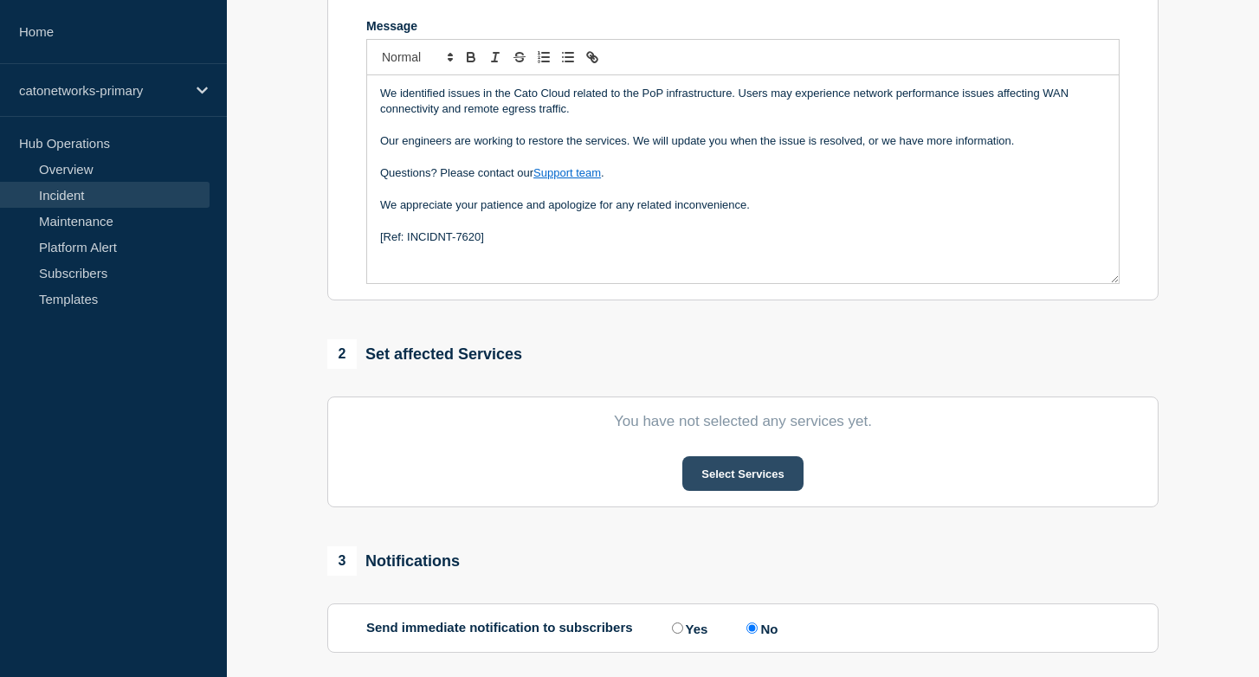
click at [725, 483] on button "Select Services" at bounding box center [742, 473] width 120 height 35
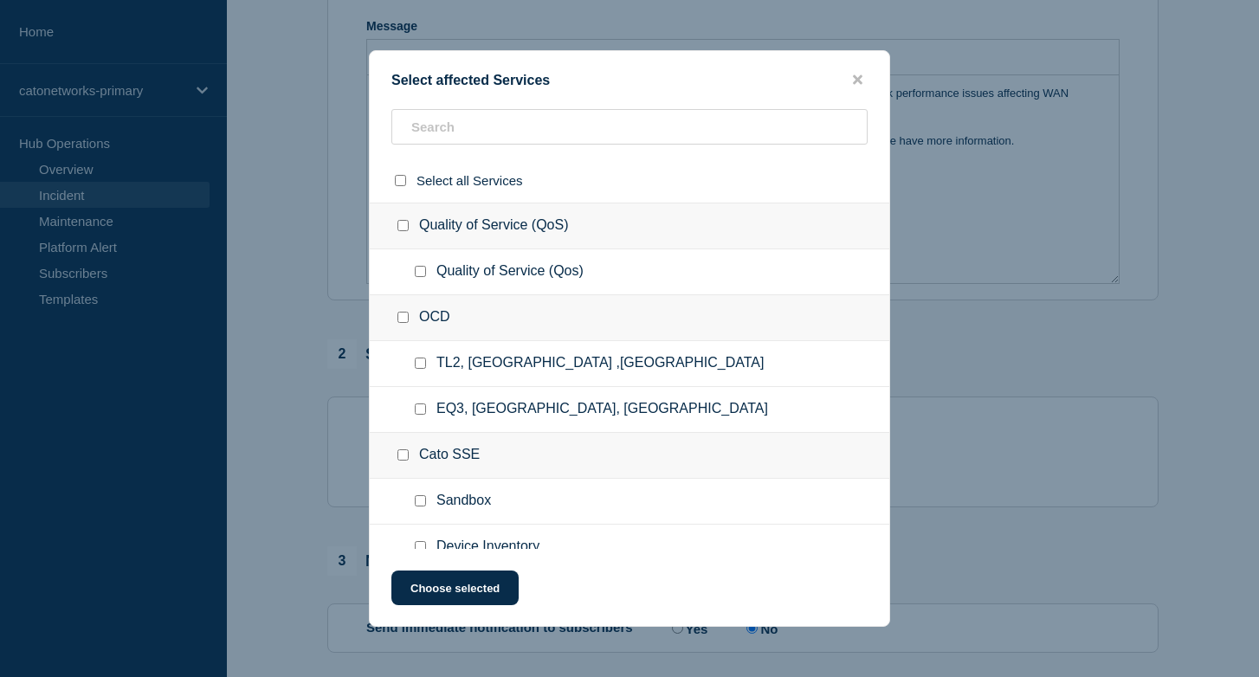
click at [591, 301] on div "OCD" at bounding box center [629, 318] width 519 height 46
click at [564, 130] on input "text" at bounding box center [629, 126] width 476 height 35
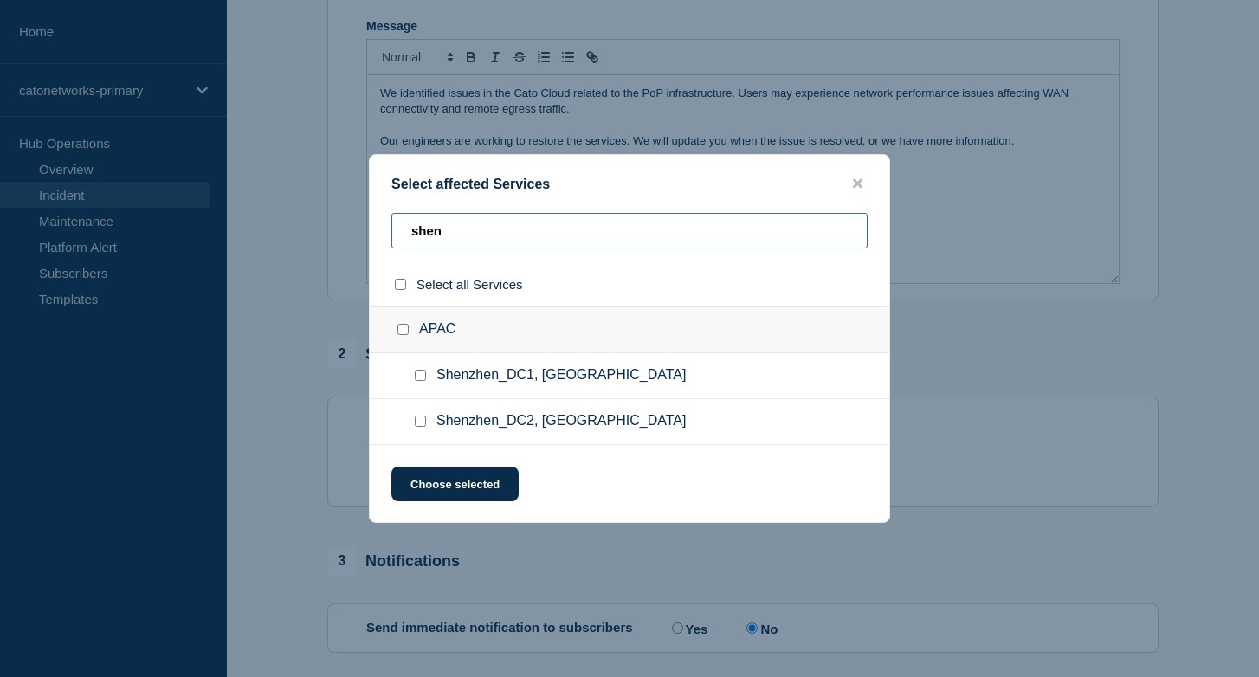
type input "shen"
drag, startPoint x: 422, startPoint y: 428, endPoint x: 446, endPoint y: 441, distance: 27.5
click at [422, 427] on input "Shenzhen_DC2, China checkbox" at bounding box center [420, 421] width 11 height 11
checkbox input "true"
click at [465, 493] on button "Choose selected" at bounding box center [454, 484] width 127 height 35
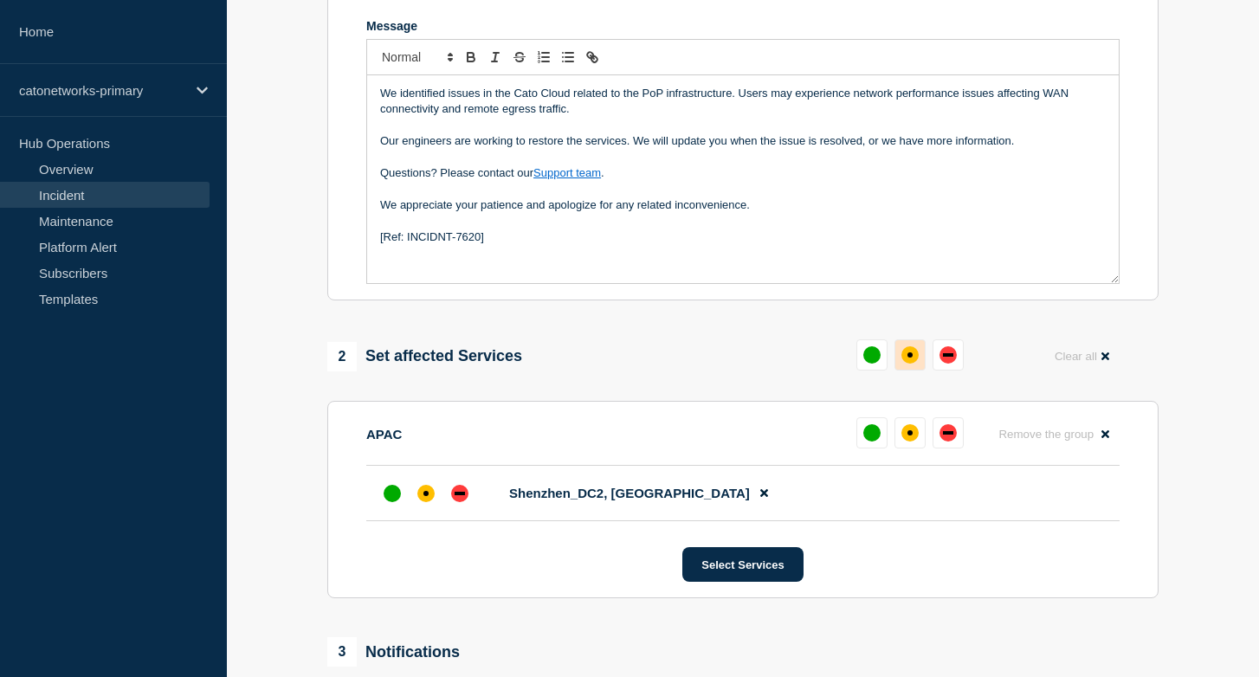
click at [898, 371] on button at bounding box center [909, 354] width 31 height 31
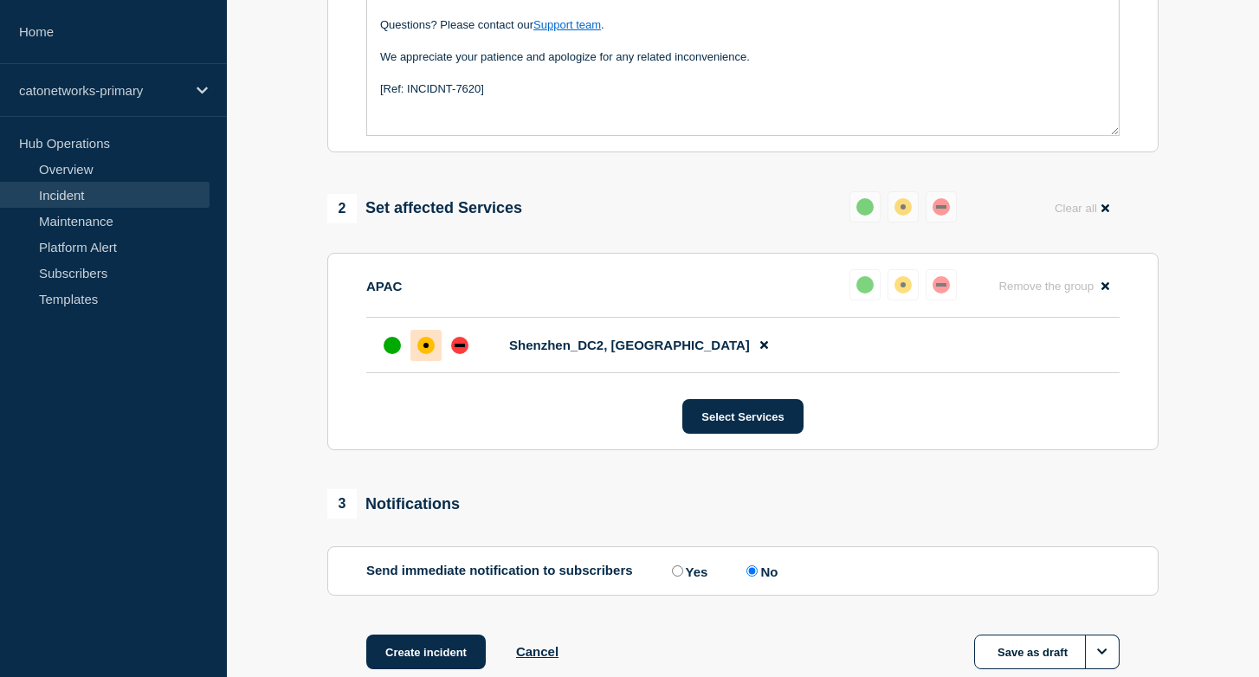
scroll to position [649, 0]
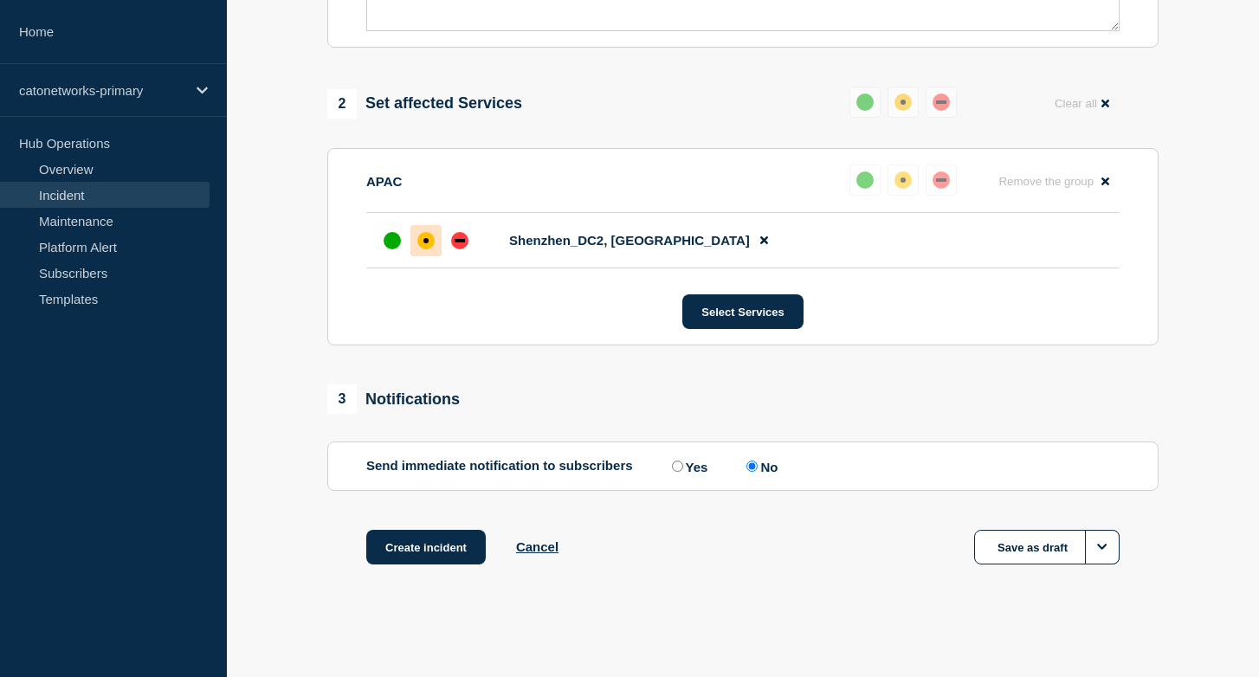
click at [672, 466] on input "Yes" at bounding box center [677, 466] width 11 height 11
radio input "true"
radio input "false"
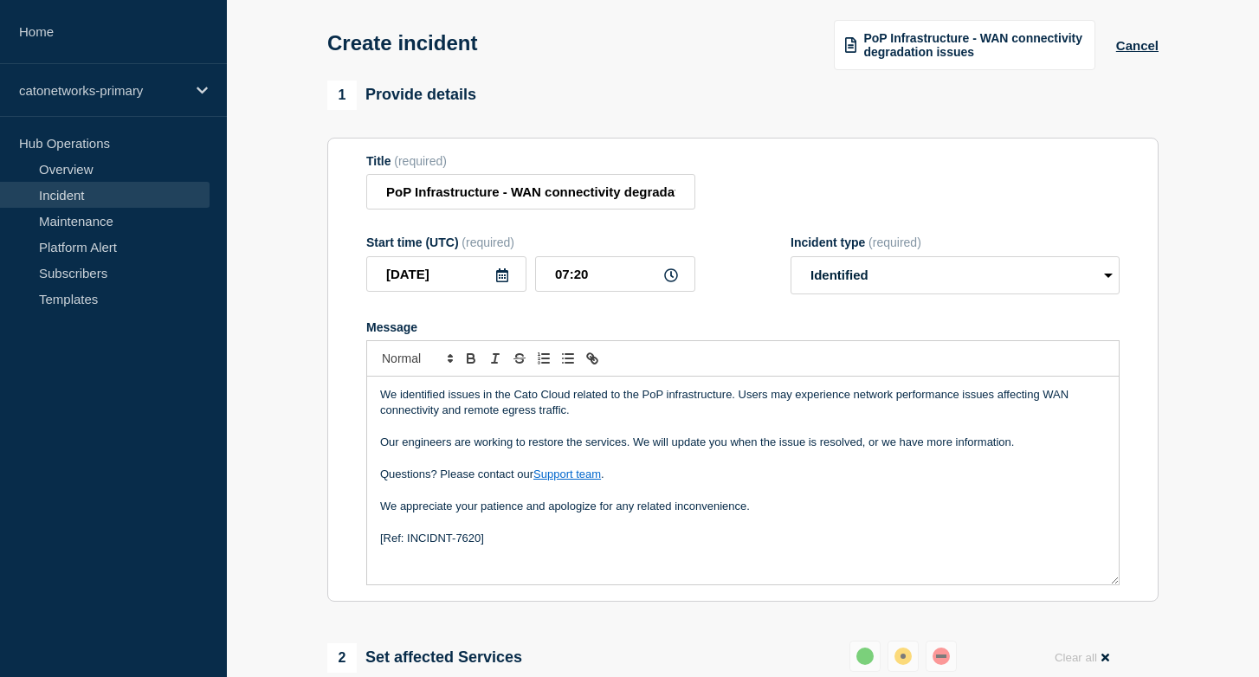
scroll to position [0, 0]
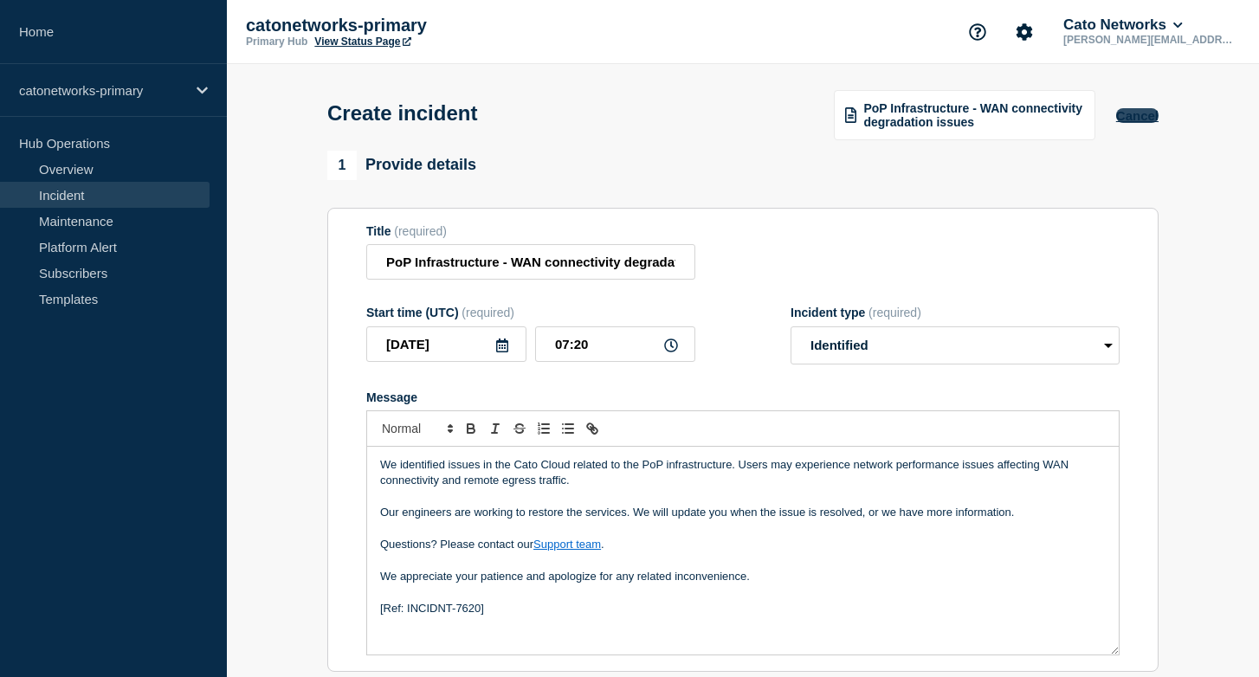
click at [1137, 117] on button "Cancel" at bounding box center [1137, 115] width 42 height 15
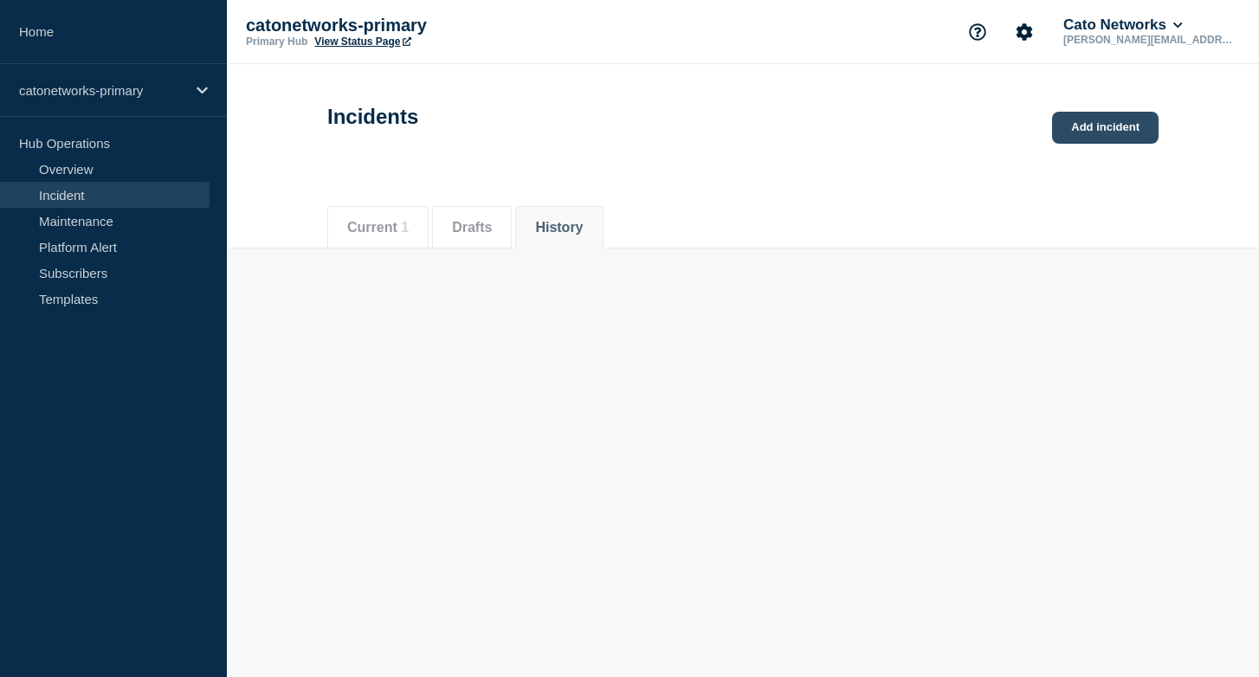
click at [1122, 124] on link "Add incident" at bounding box center [1105, 128] width 106 height 32
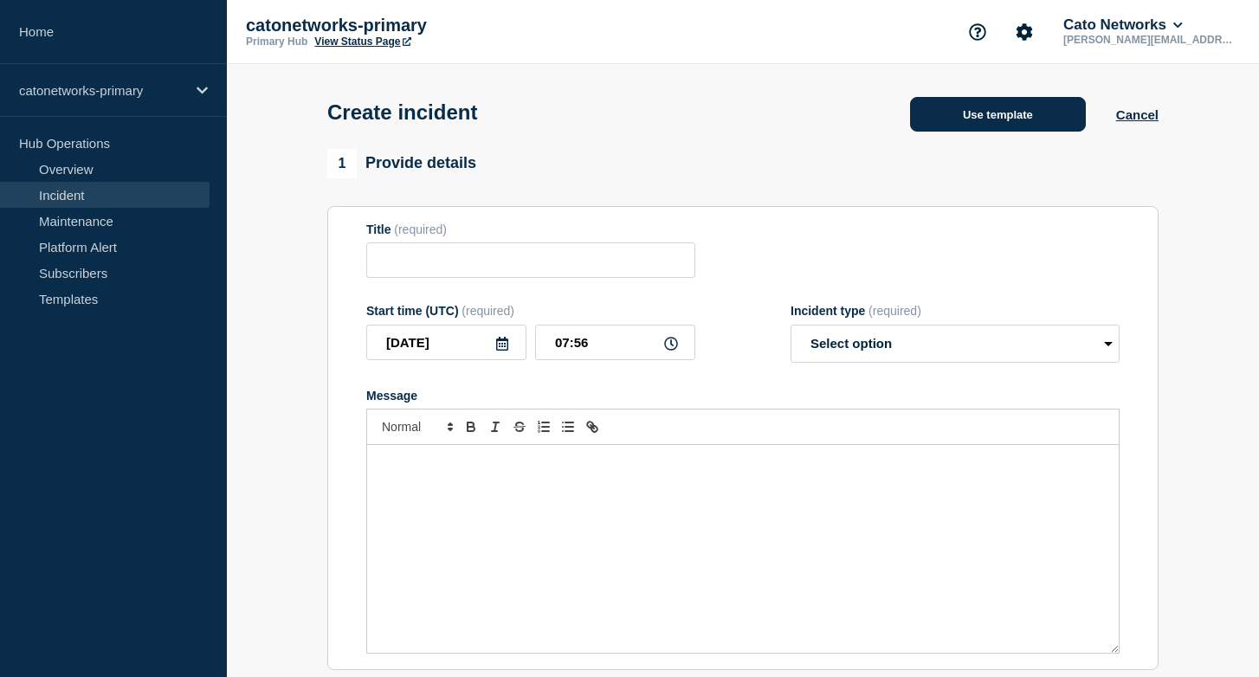
click at [963, 114] on button "Use template" at bounding box center [998, 114] width 176 height 35
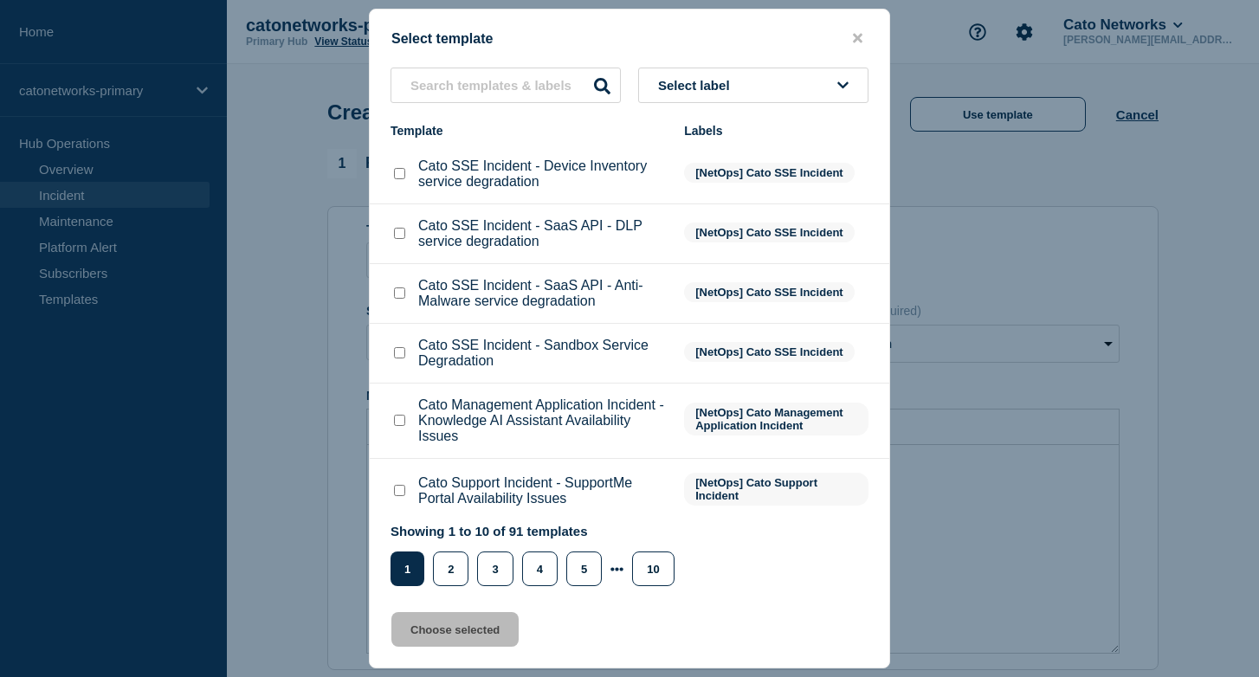
click at [535, 309] on p "Cato SSE Incident - SaaS API - Anti-Malware service degradation" at bounding box center [542, 293] width 248 height 31
click at [539, 79] on input "text" at bounding box center [505, 85] width 230 height 35
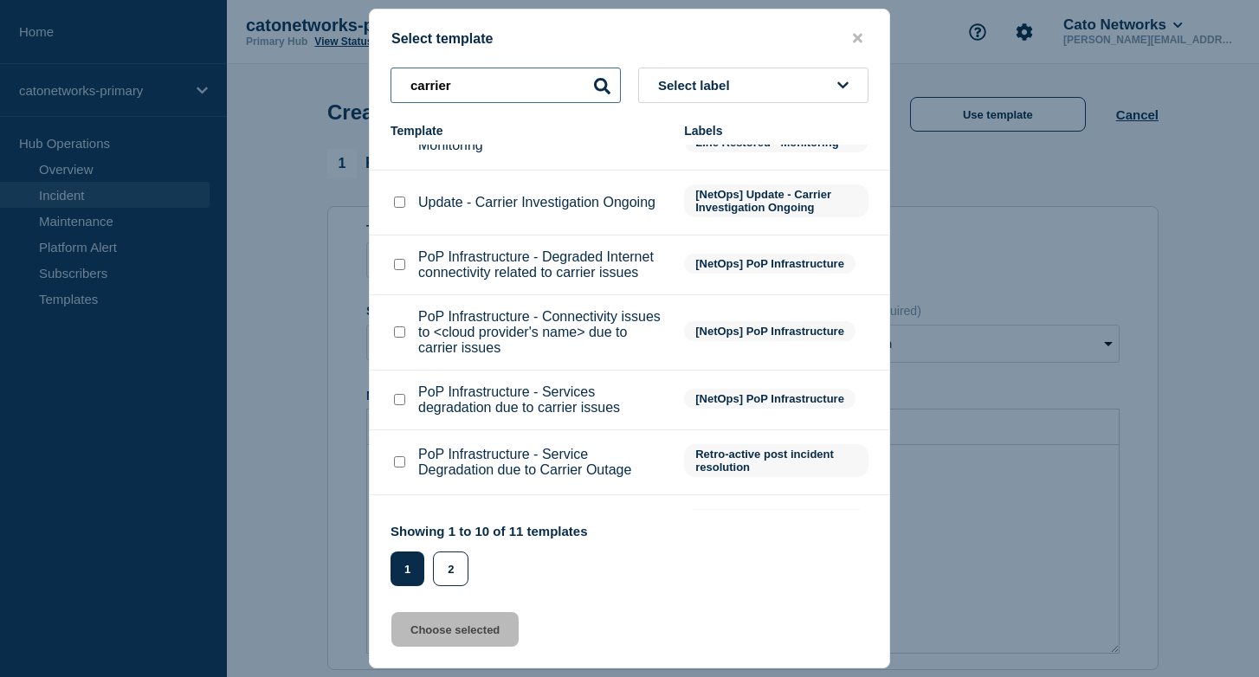
scroll to position [119, 0]
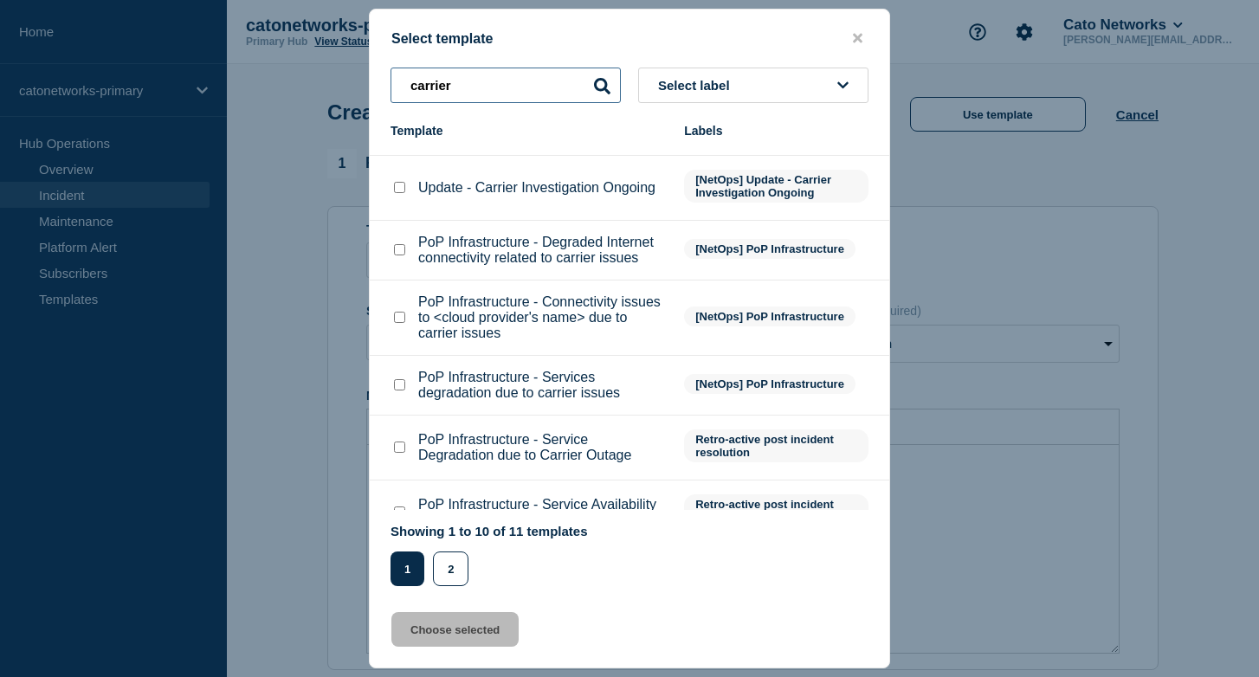
type input "carrier"
click at [398, 390] on input "PoP Infrastructure - Services degradation due to carrier issues checkbox" at bounding box center [399, 384] width 11 height 11
checkbox input "true"
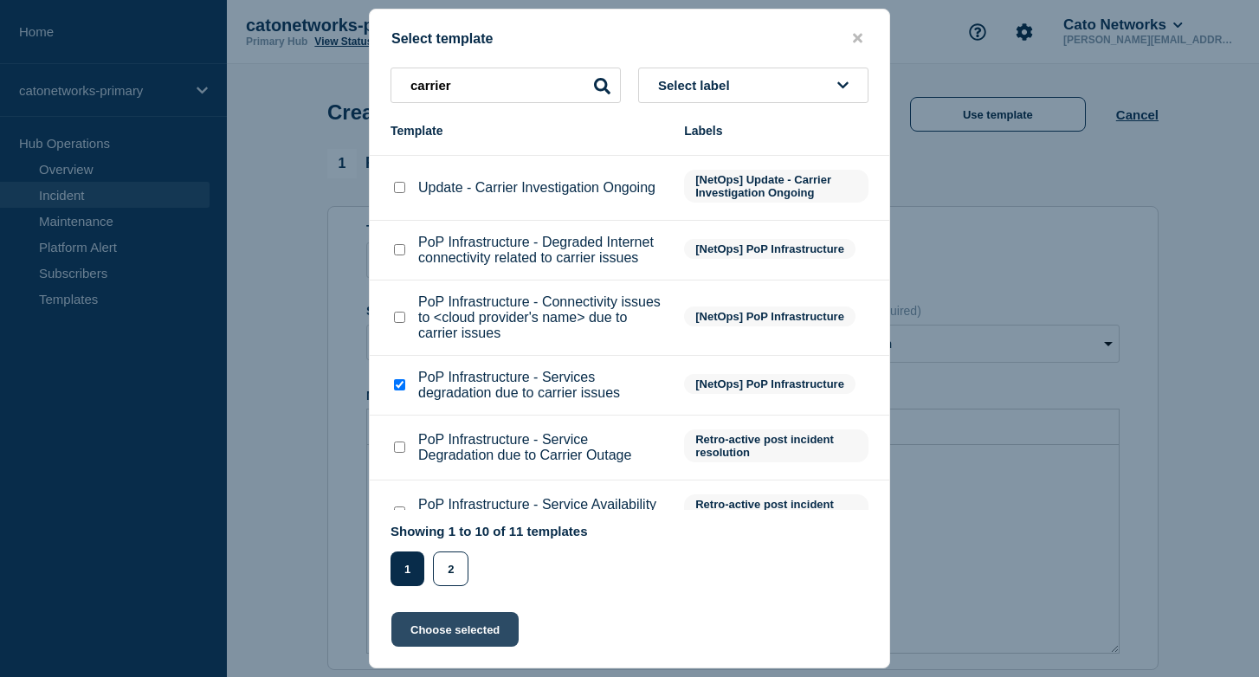
click at [484, 624] on button "Choose selected" at bounding box center [454, 629] width 127 height 35
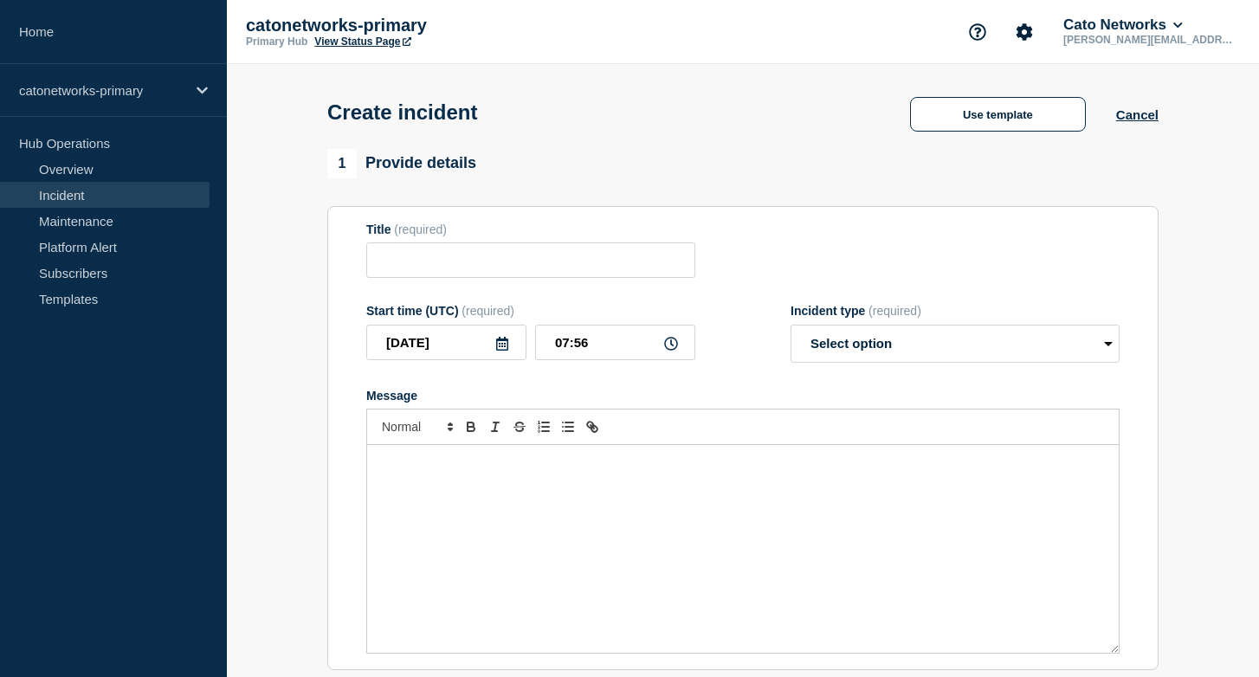
type input "PoP Infrastructure - Services degradation due to carrier issues"
select select "investigating"
radio input "false"
radio input "true"
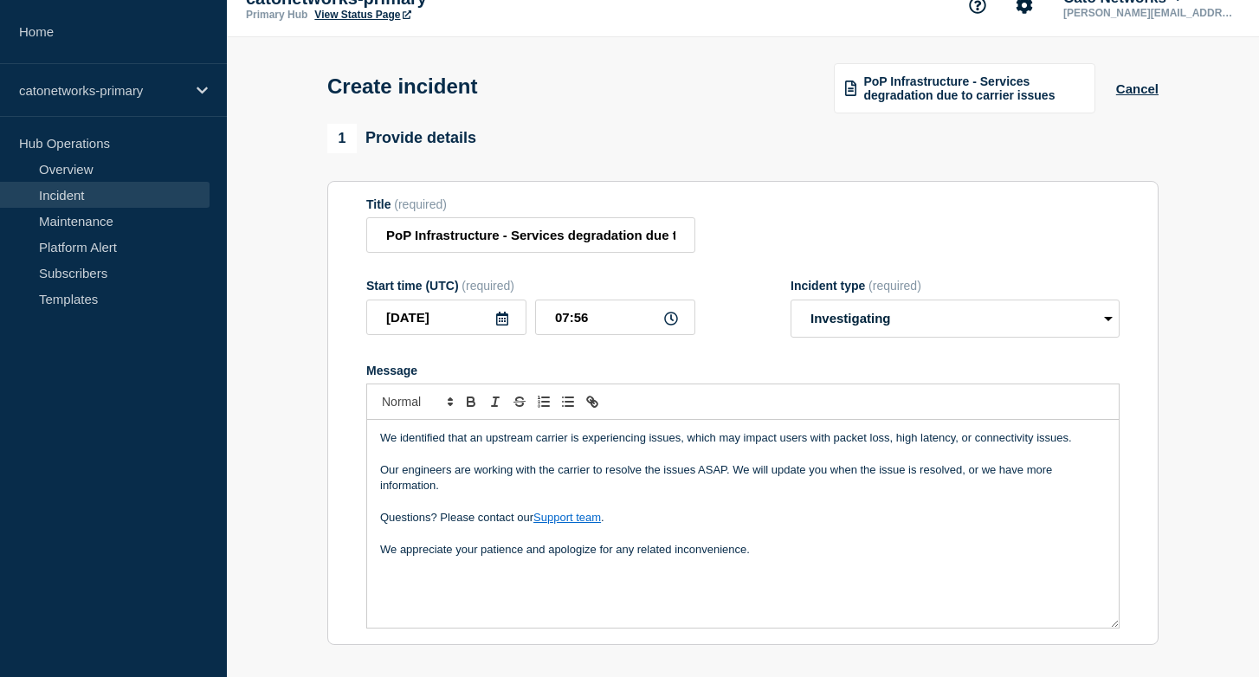
scroll to position [37, 0]
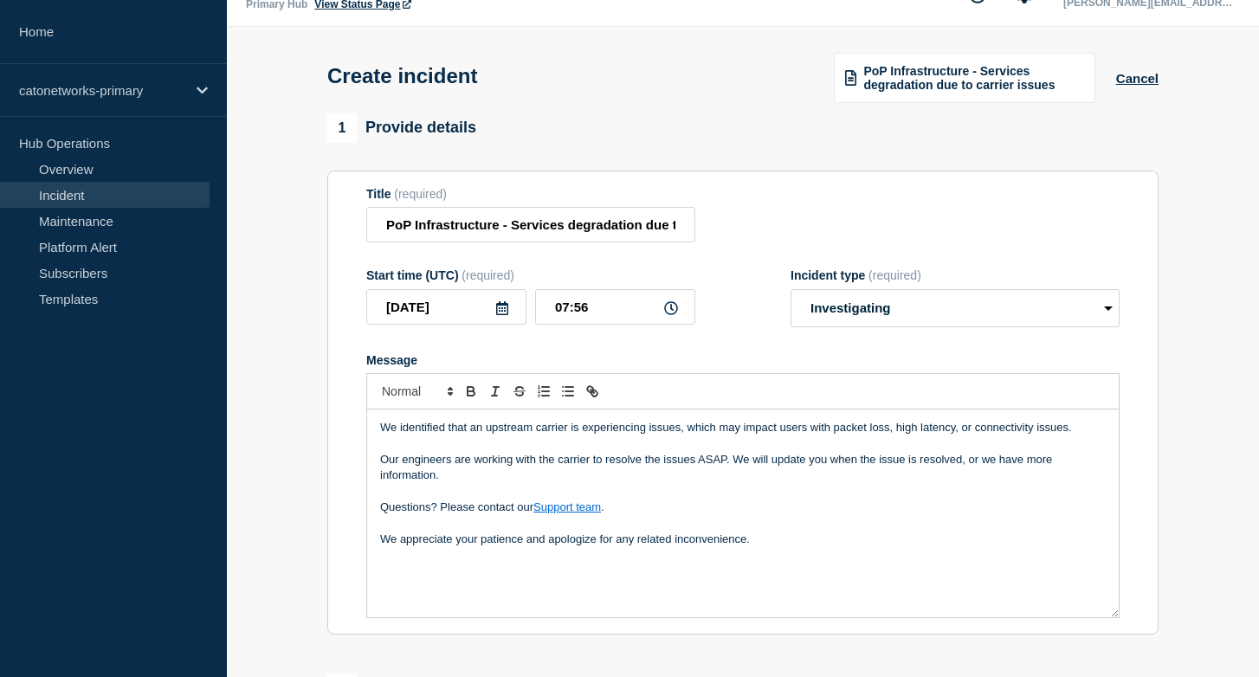
click at [801, 547] on p "We appreciate your patience and apologize for any related inconvenience." at bounding box center [743, 540] width 726 height 16
click at [629, 315] on input "07:56" at bounding box center [615, 306] width 160 height 35
type input "07:20"
click at [891, 327] on select "Select option Investigating Identified Monitoring" at bounding box center [955, 308] width 329 height 38
select select "identified"
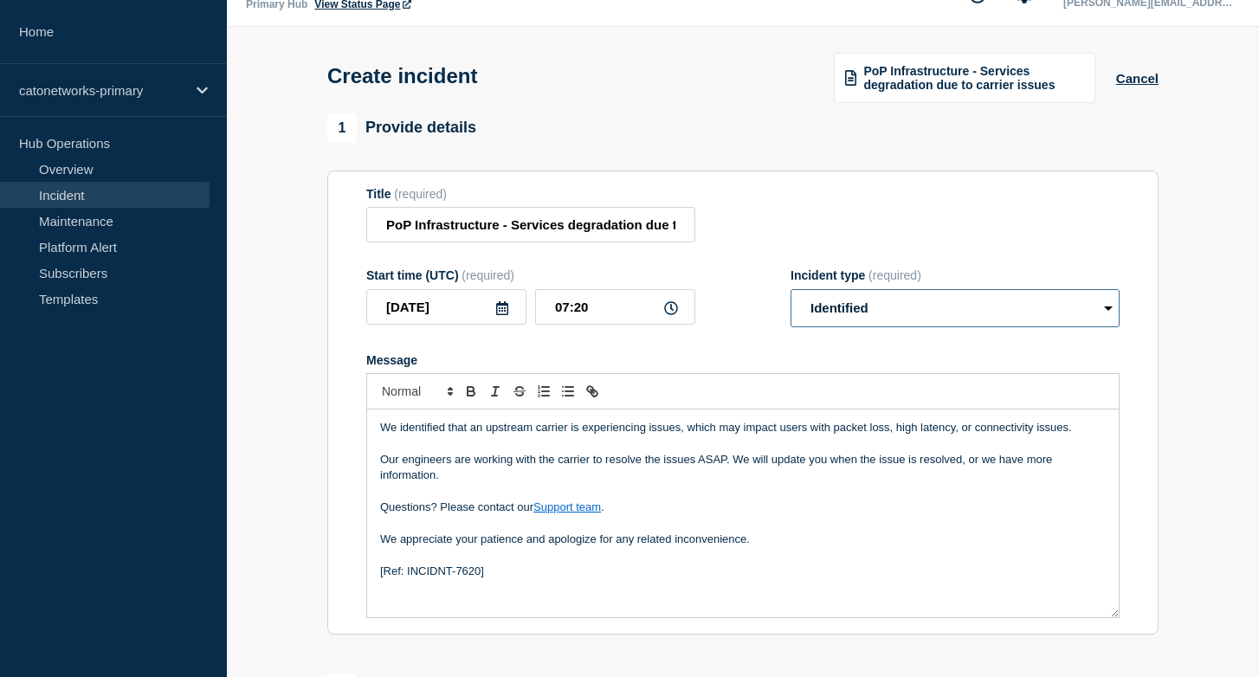
click at [791, 301] on select "Select option Investigating Identified Monitoring" at bounding box center [955, 308] width 329 height 38
click at [767, 361] on form "Title (required) PoP Infrastructure - Services degradation due to carrier issue…" at bounding box center [742, 403] width 753 height 432
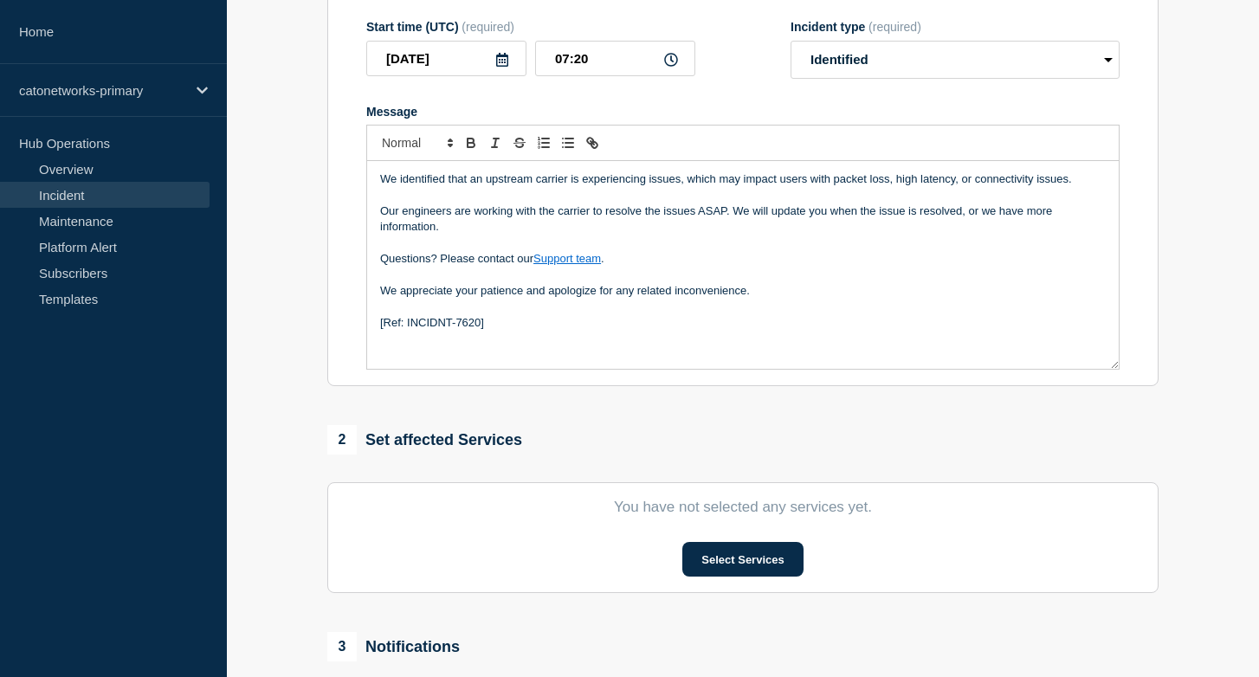
scroll to position [329, 0]
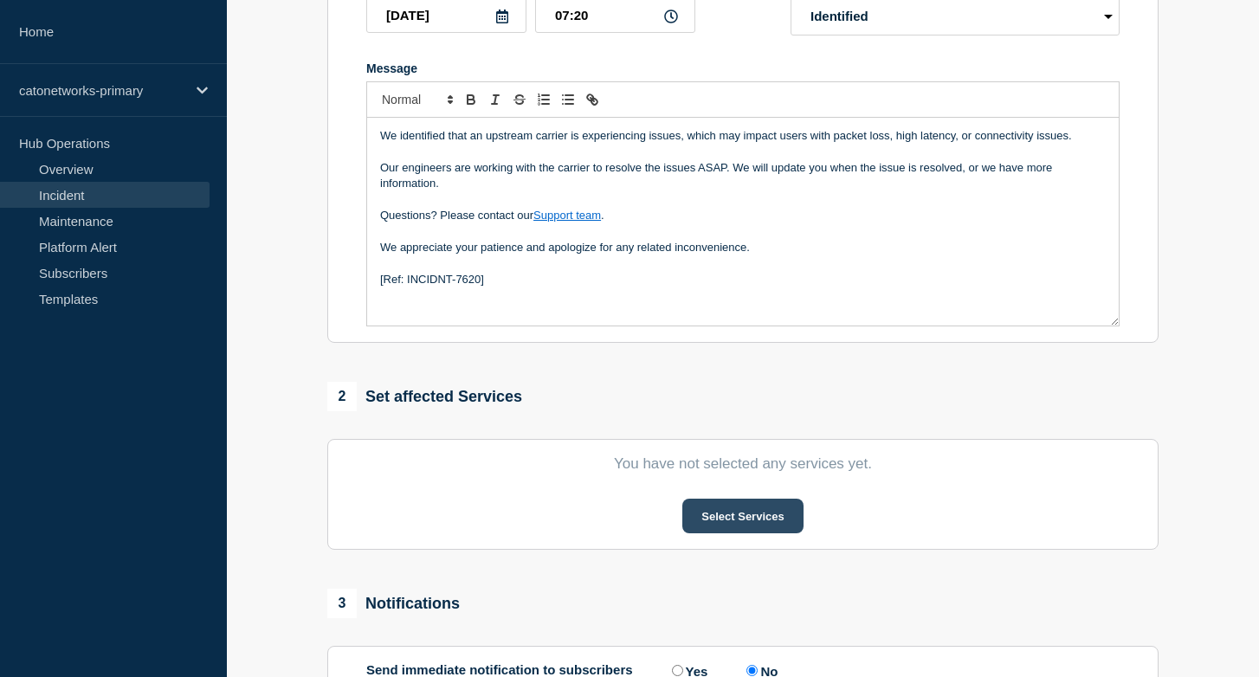
click at [747, 533] on button "Select Services" at bounding box center [742, 516] width 120 height 35
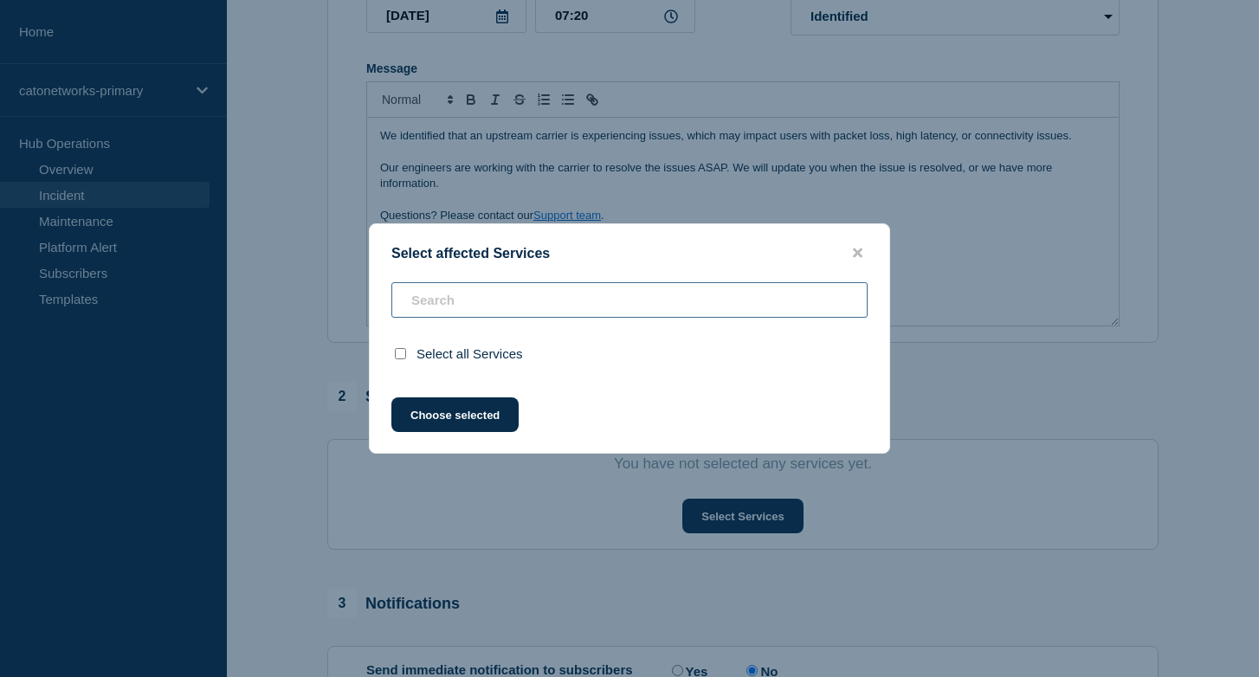
click at [594, 306] on input "text" at bounding box center [629, 299] width 476 height 35
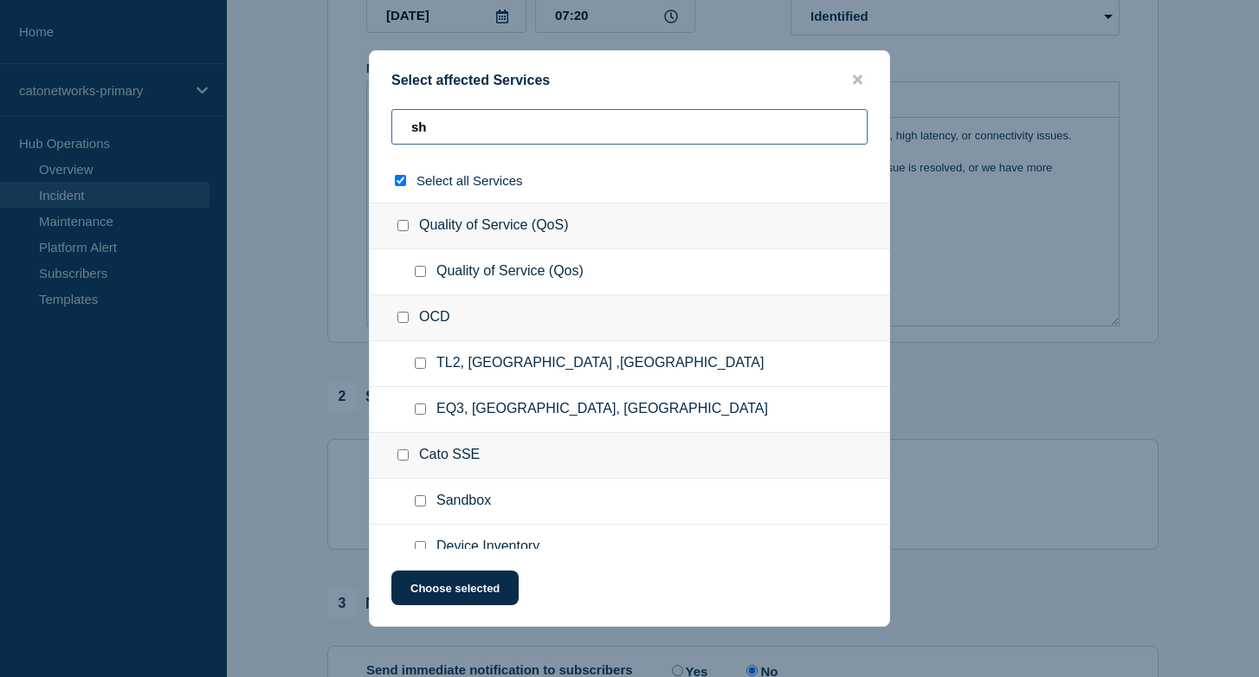
type input "shn"
checkbox input "true"
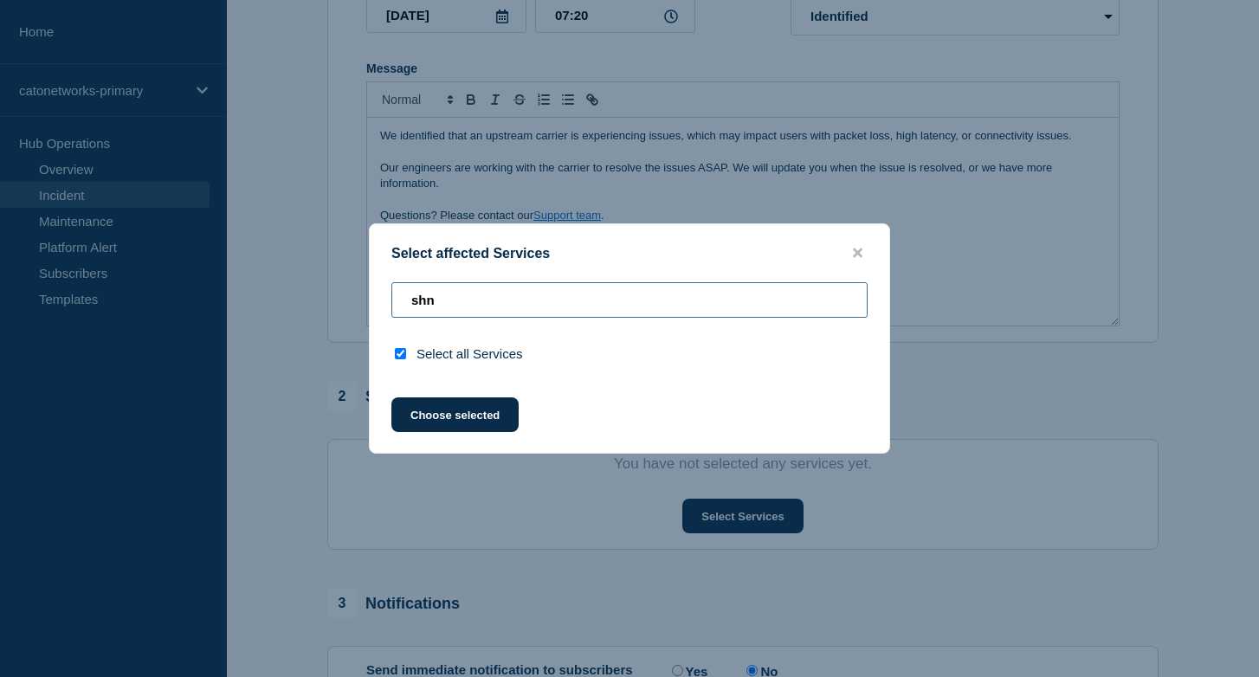
type input "sh"
checkbox input "false"
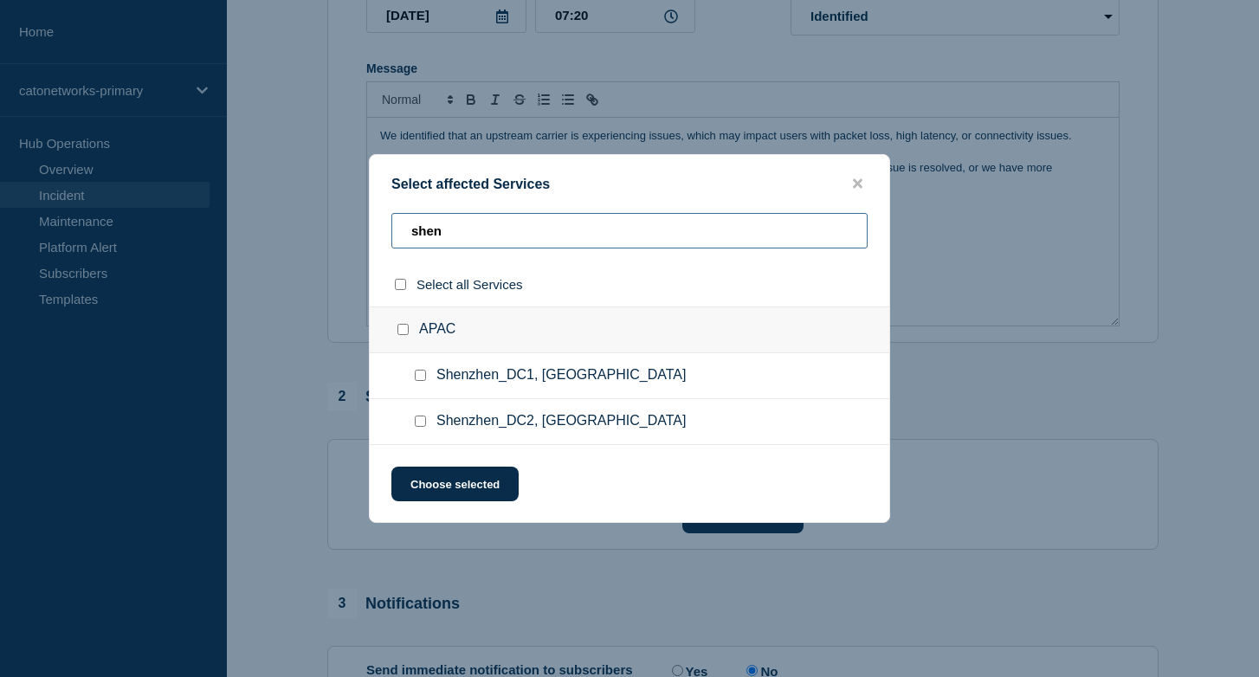
type input "shen"
drag, startPoint x: 418, startPoint y: 428, endPoint x: 441, endPoint y: 439, distance: 25.2
click at [418, 427] on input "Shenzhen_DC2, China checkbox" at bounding box center [420, 421] width 11 height 11
checkbox input "true"
click at [450, 483] on button "Choose selected" at bounding box center [454, 484] width 127 height 35
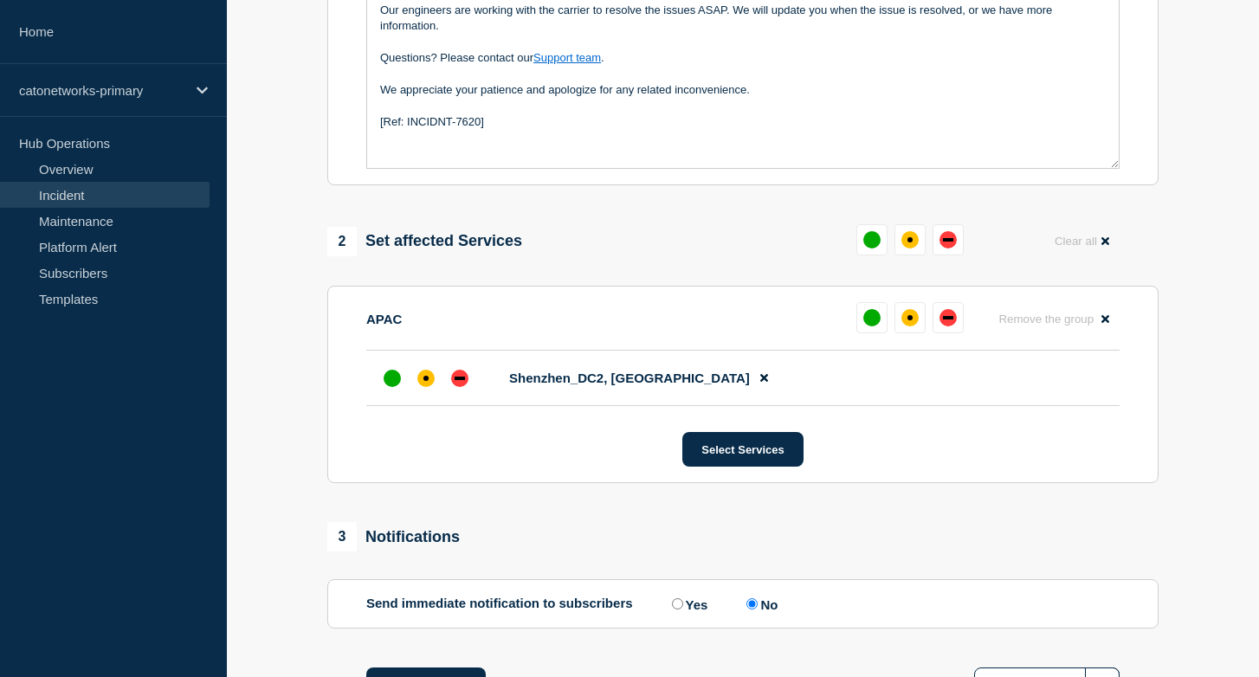
scroll to position [513, 0]
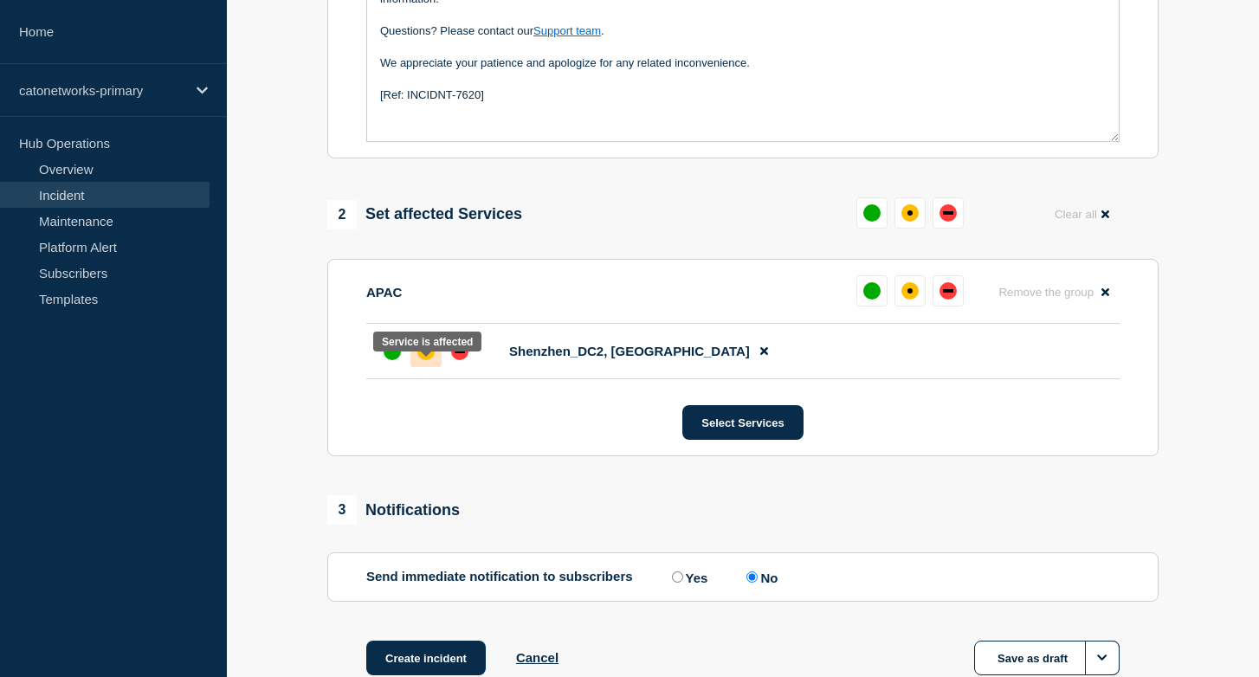
click at [425, 354] on div "affected" at bounding box center [425, 351] width 5 height 5
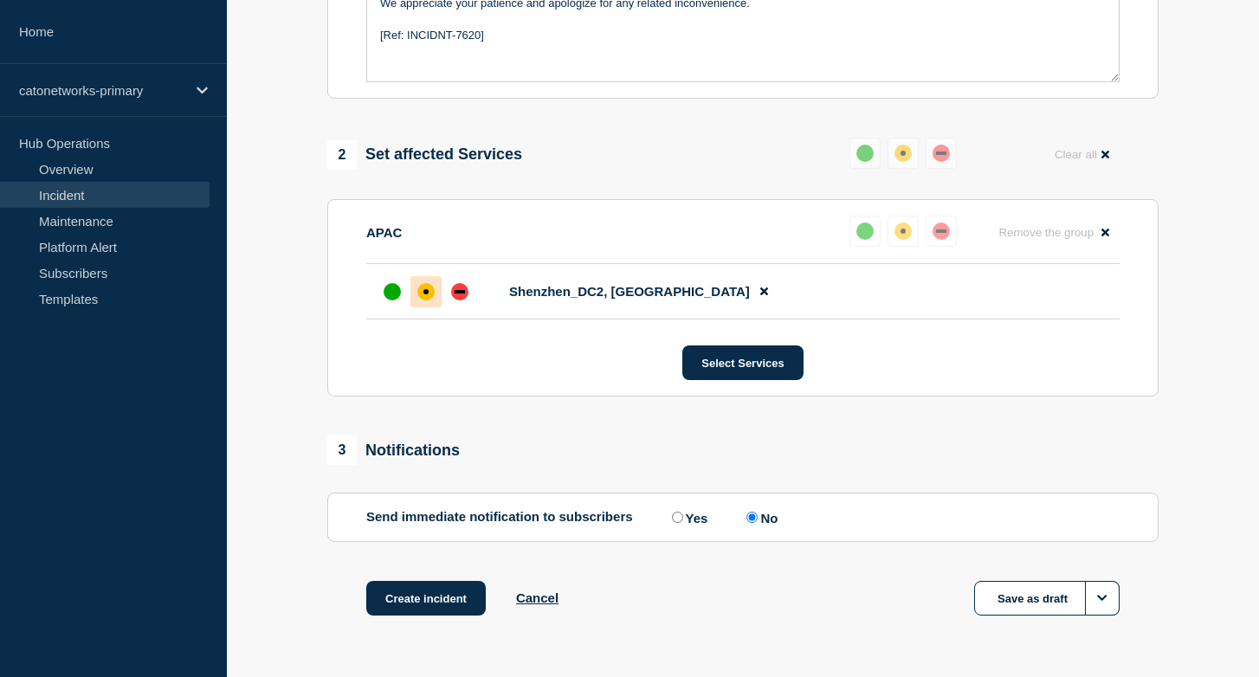
scroll to position [601, 0]
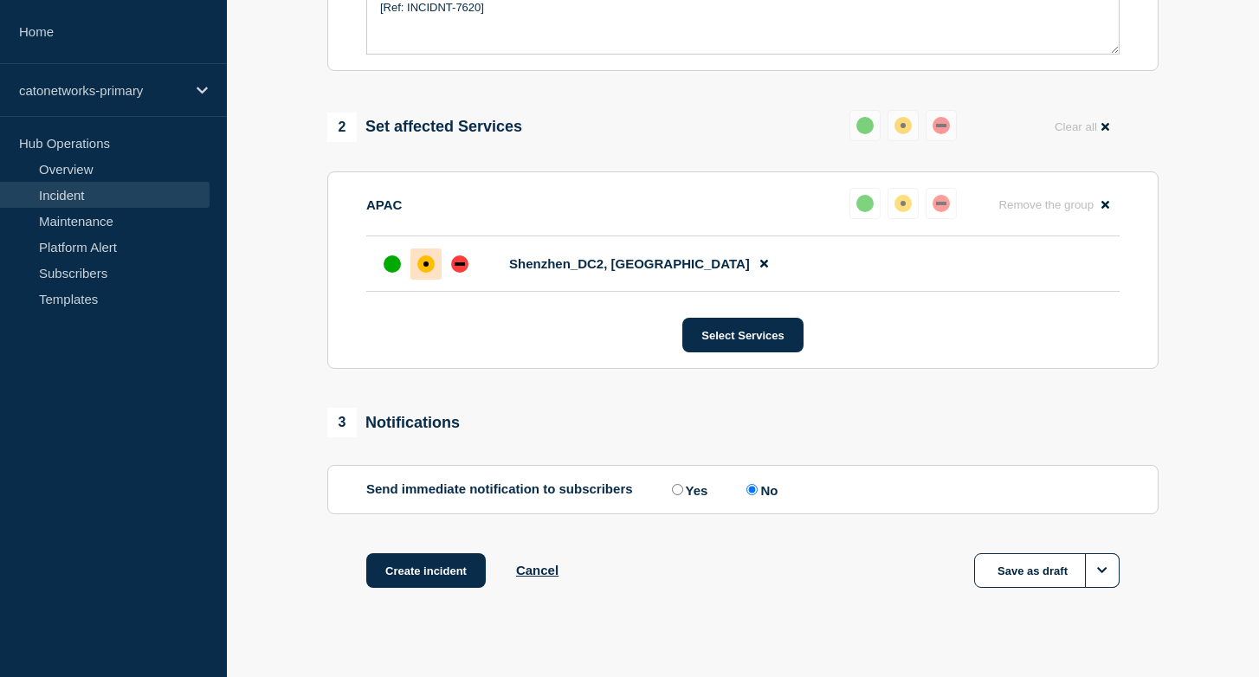
click at [674, 495] on input "Yes" at bounding box center [677, 489] width 11 height 11
radio input "true"
radio input "false"
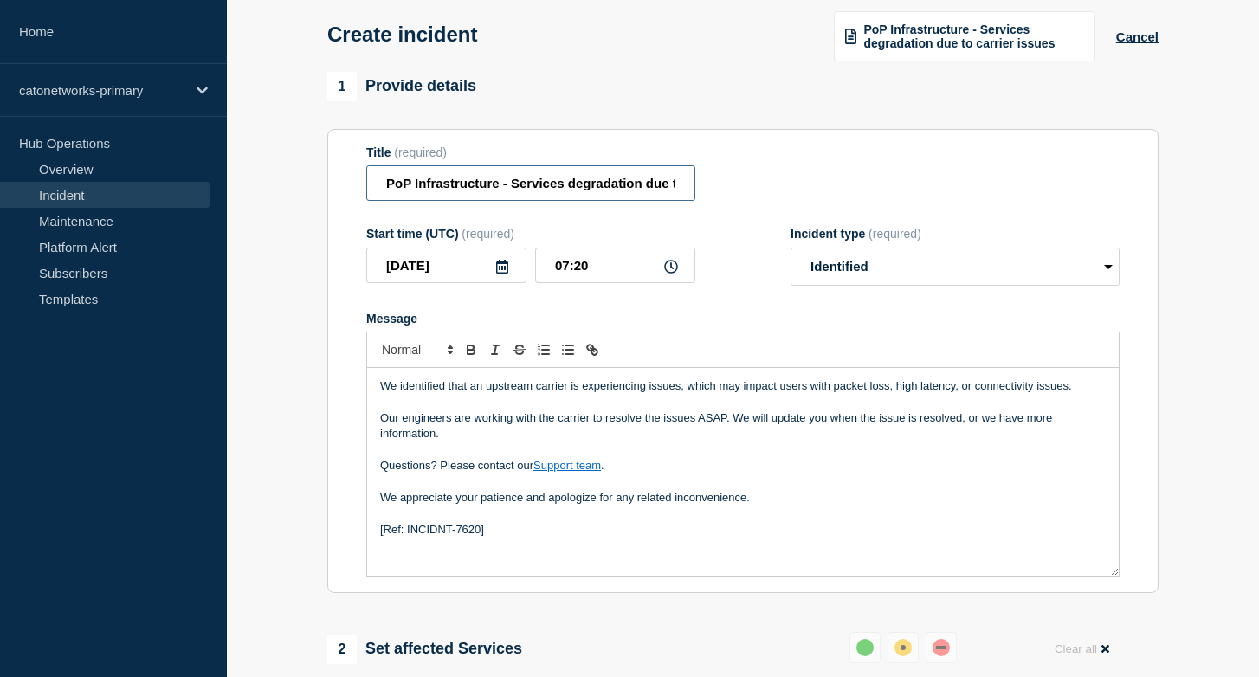
scroll to position [0, 87]
drag, startPoint x: 507, startPoint y: 194, endPoint x: 742, endPoint y: 190, distance: 234.7
click at [742, 190] on div "Title (required) PoP Infrastructure - Services degradation due to carrier issues" at bounding box center [742, 173] width 753 height 56
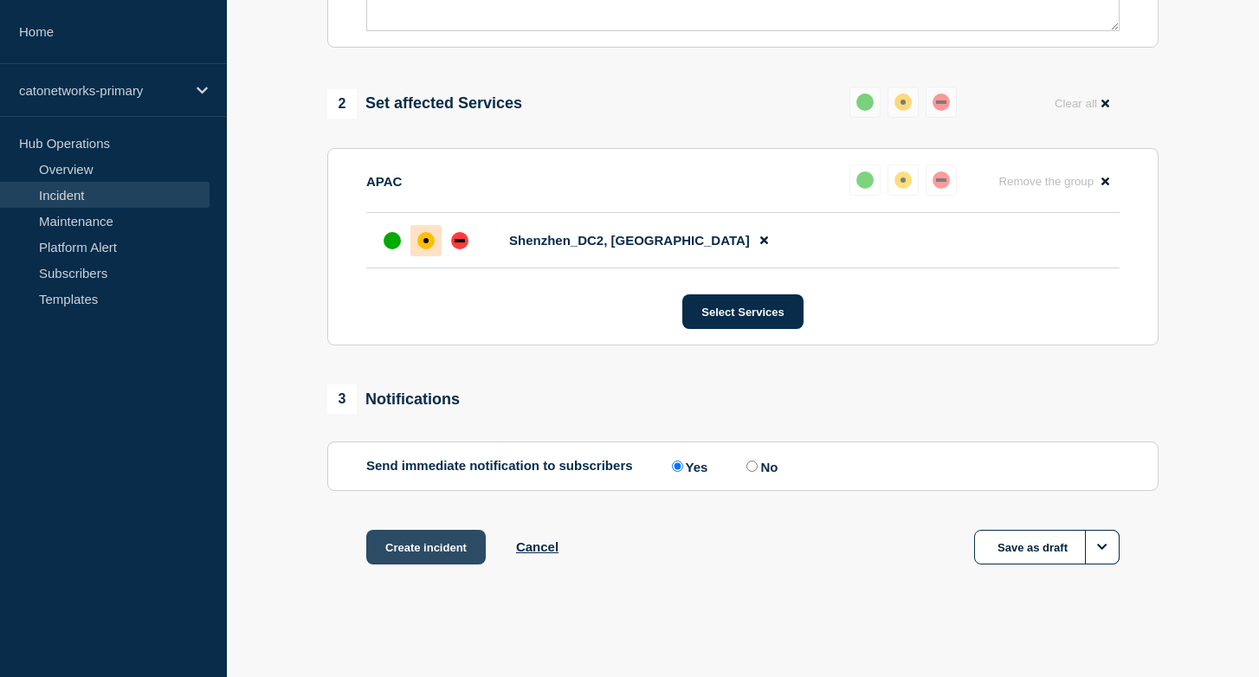
scroll to position [0, 0]
click at [452, 554] on button "Create incident" at bounding box center [425, 547] width 119 height 35
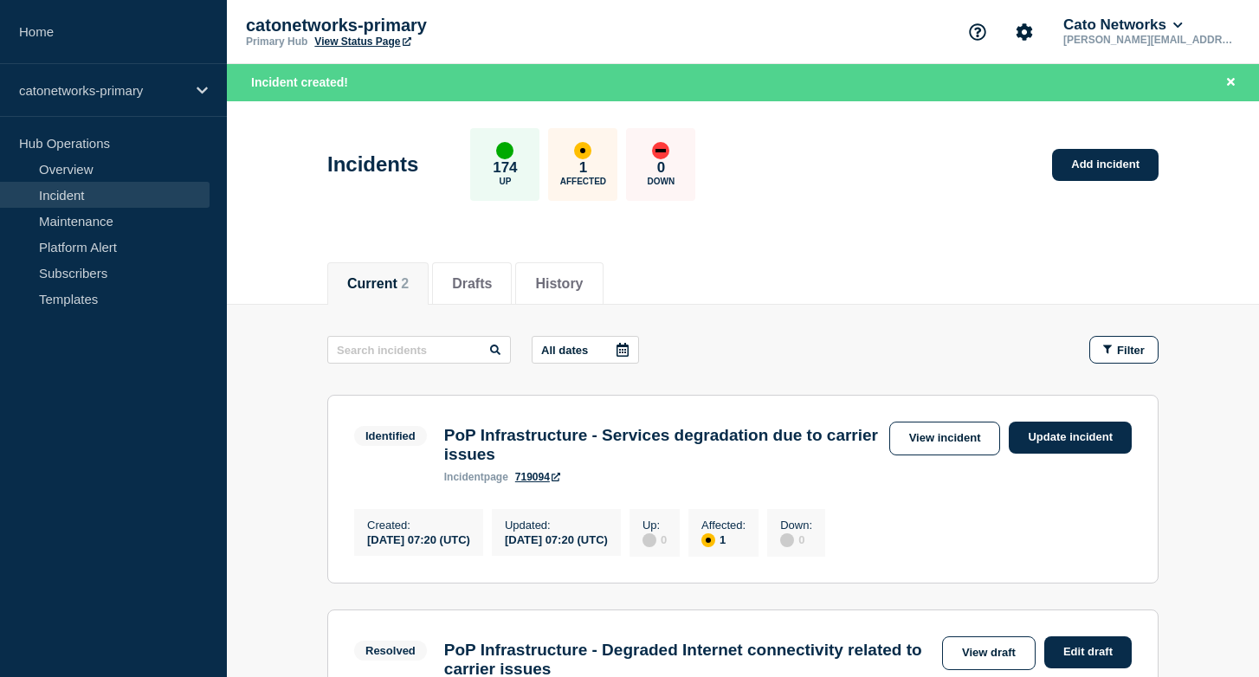
click at [394, 280] on button "Current 2" at bounding box center [377, 284] width 61 height 16
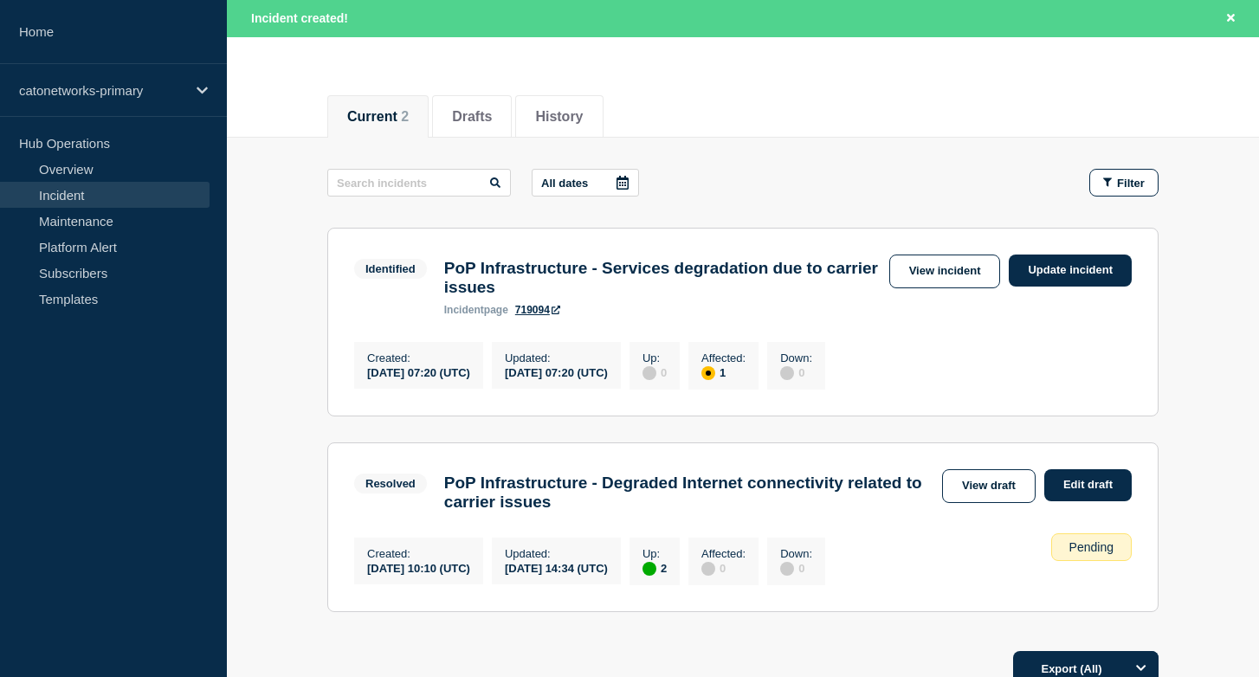
scroll to position [165, 0]
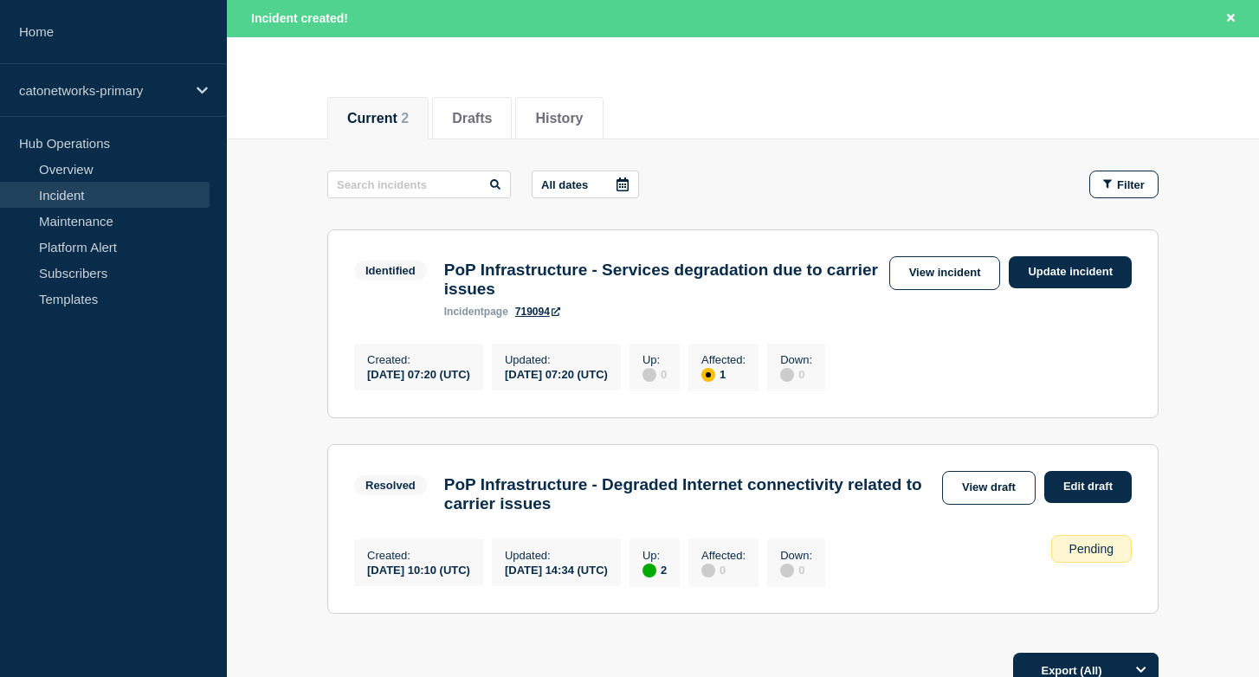
click at [553, 318] on link "719094" at bounding box center [537, 312] width 45 height 12
